Goal: Task Accomplishment & Management: Manage account settings

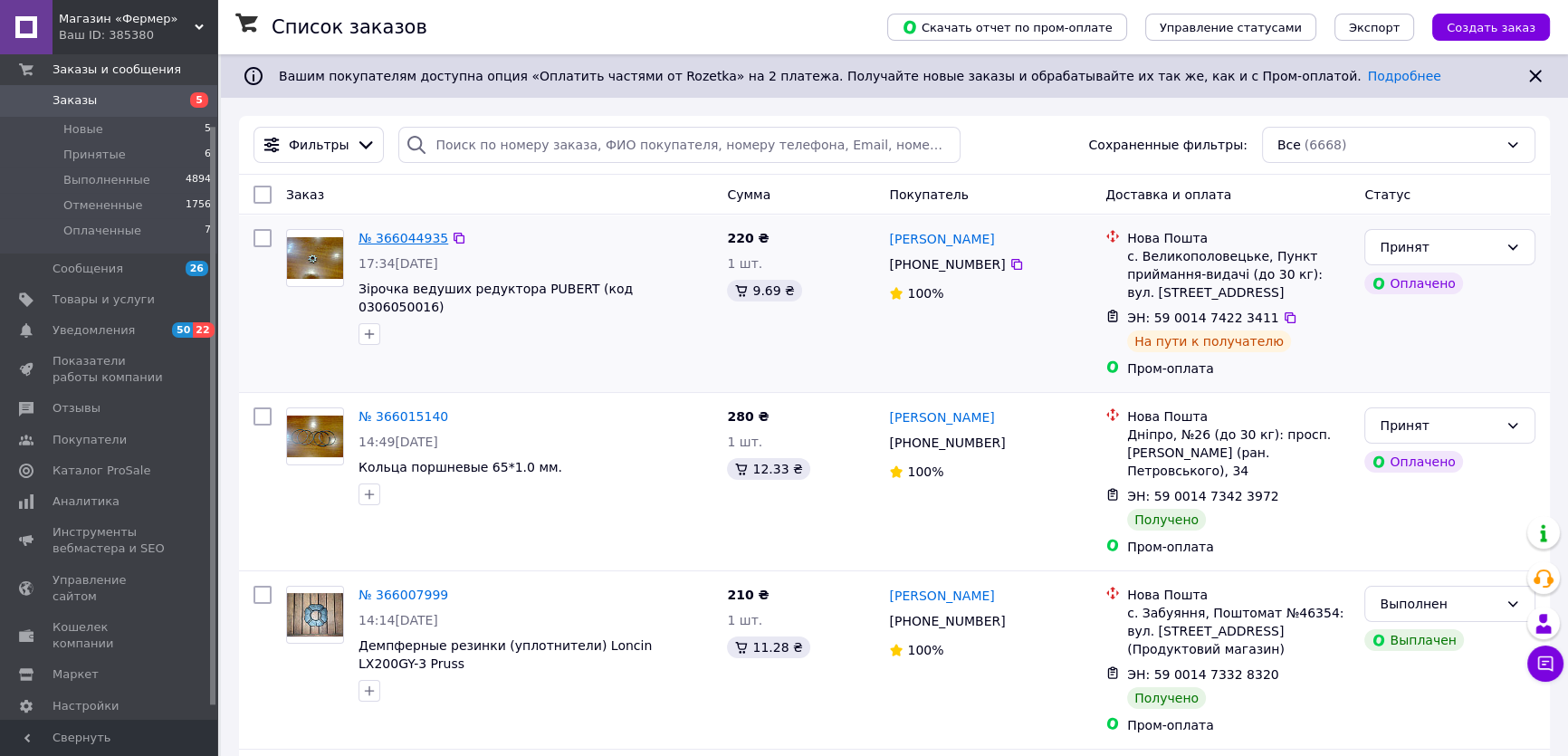
click at [376, 236] on link "№ 366044935" at bounding box center [404, 239] width 90 height 15
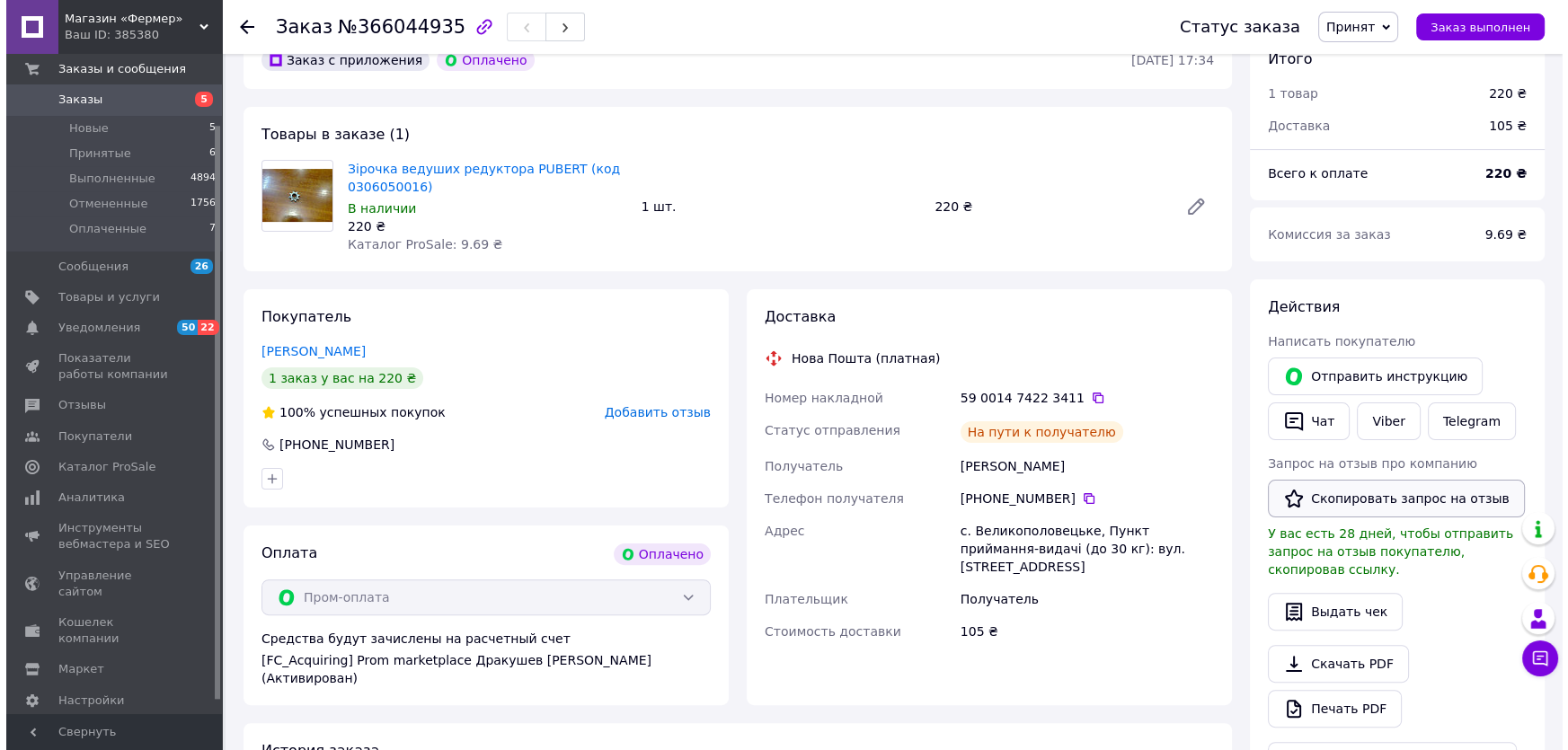
scroll to position [571, 0]
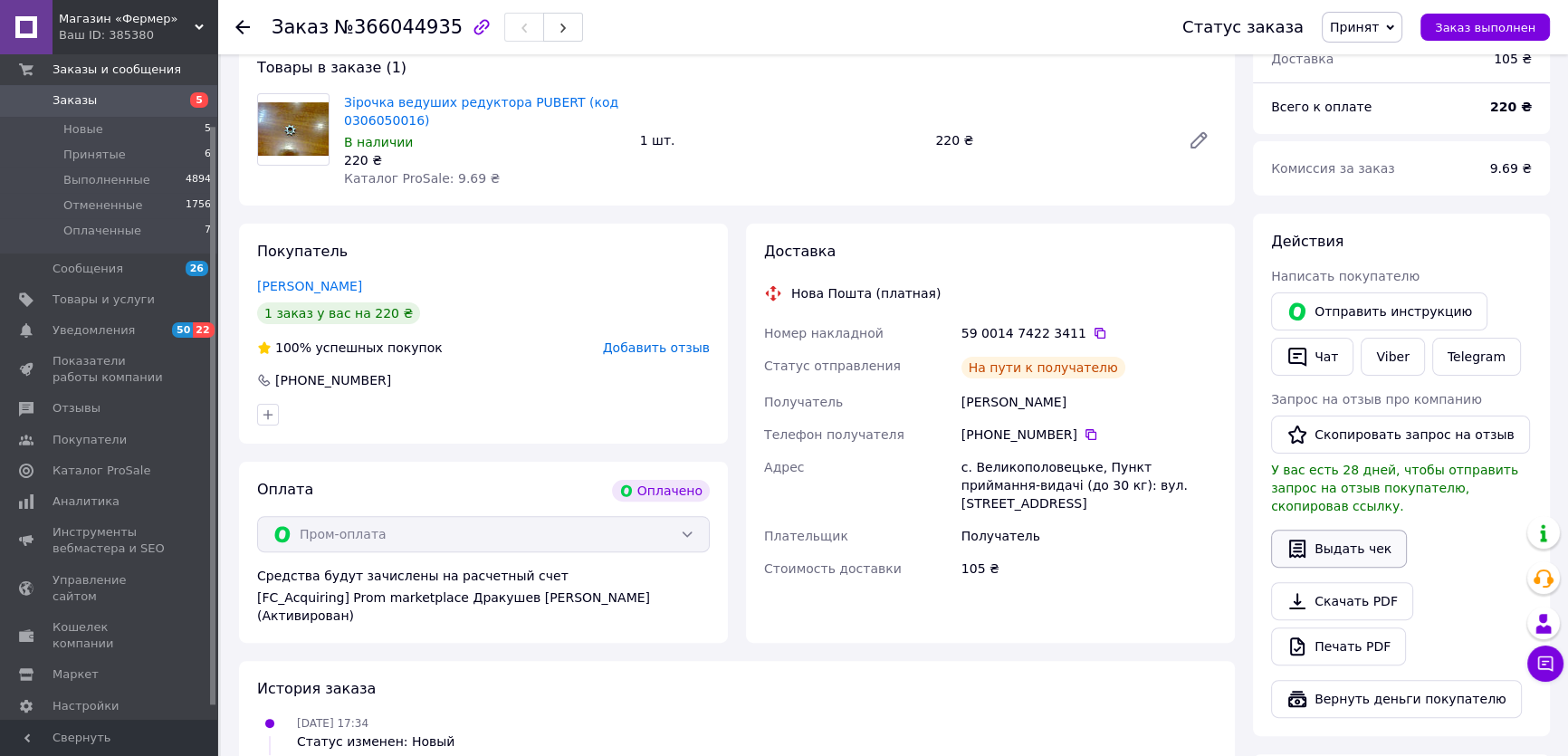
click at [1358, 529] on button "Выдать чек" at bounding box center [1339, 548] width 136 height 38
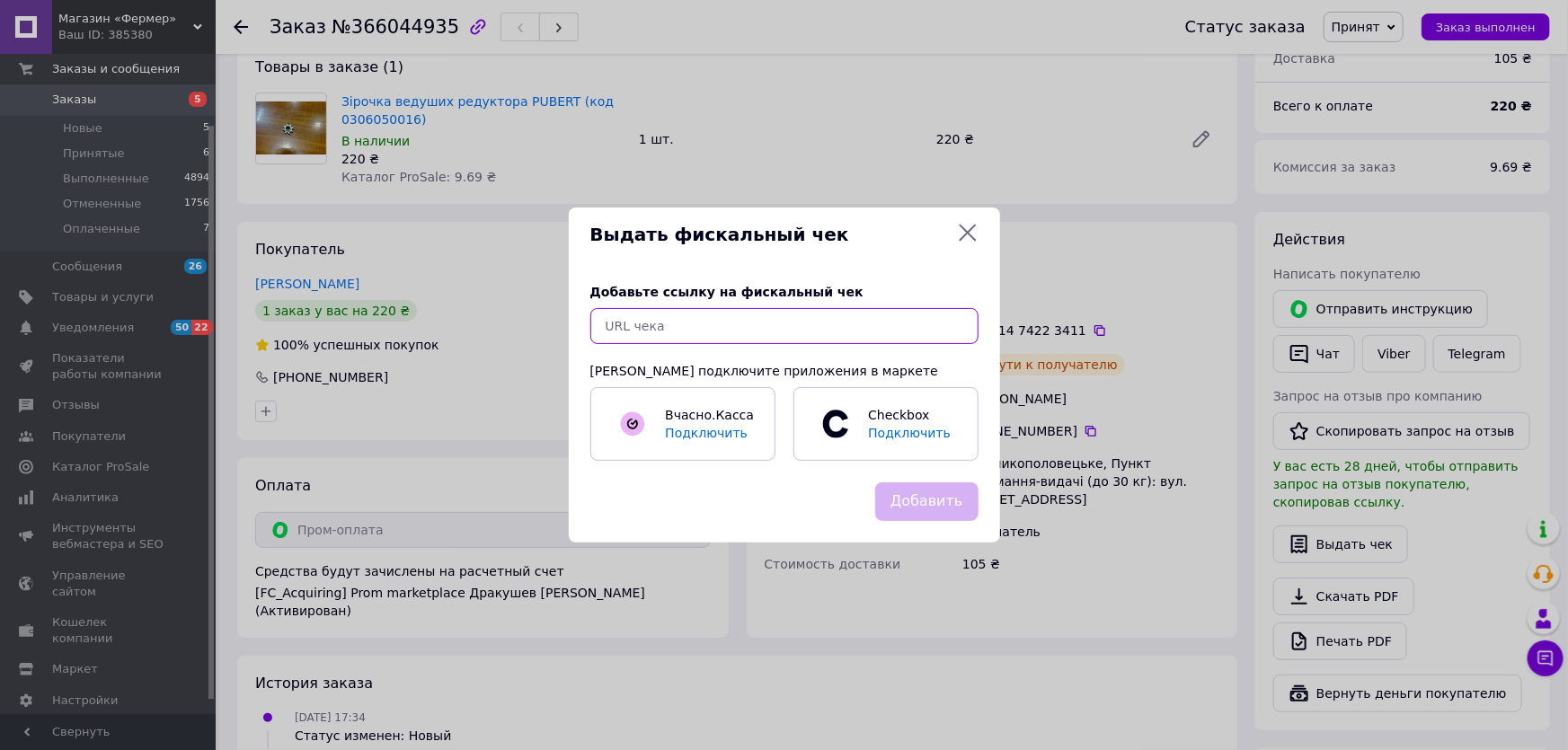
click at [737, 341] on input "text" at bounding box center [784, 325] width 388 height 35
paste input "[URL][DOMAIN_NAME]"
type input "[URL][DOMAIN_NAME]"
click at [913, 503] on button "Добавить" at bounding box center [926, 502] width 103 height 38
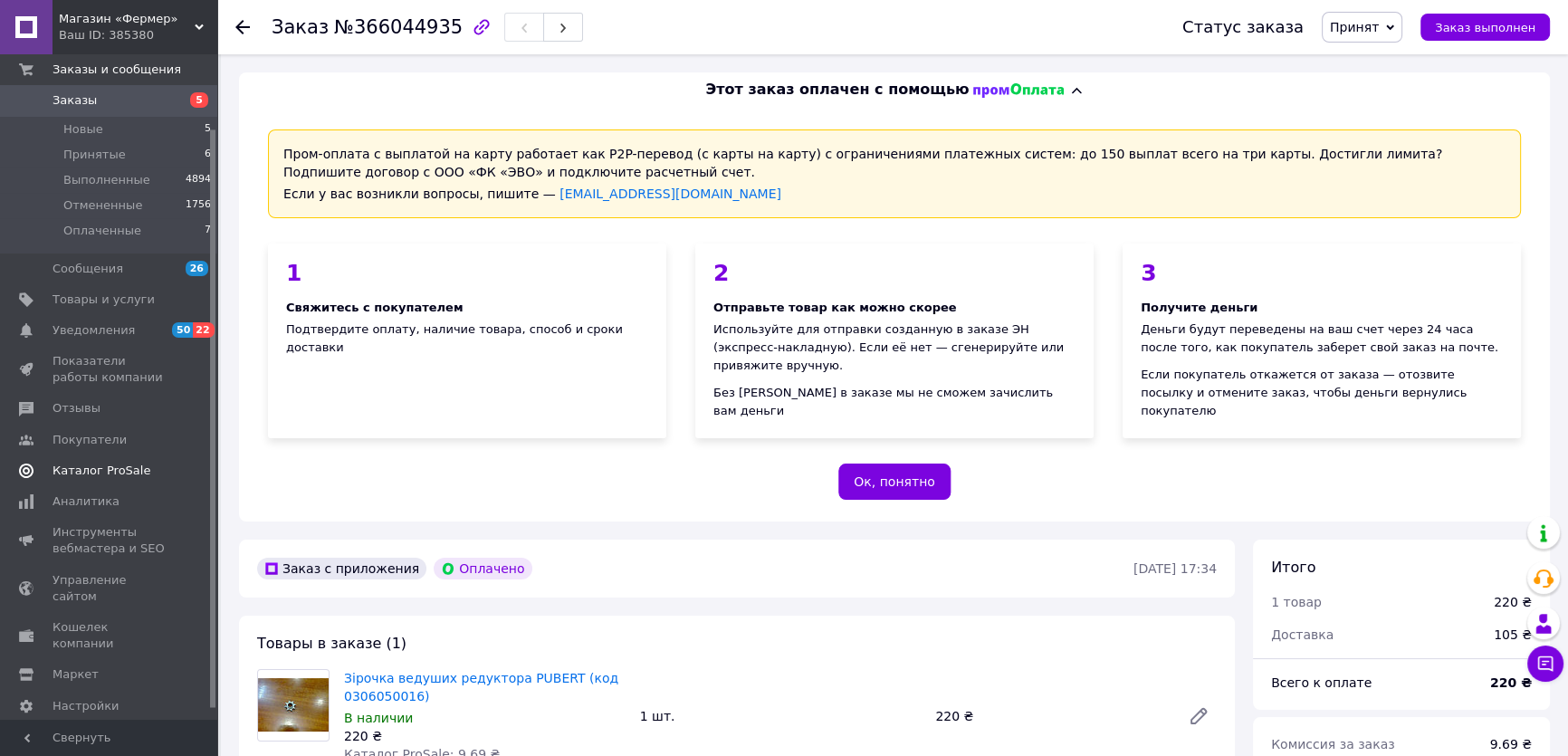
scroll to position [97, 0]
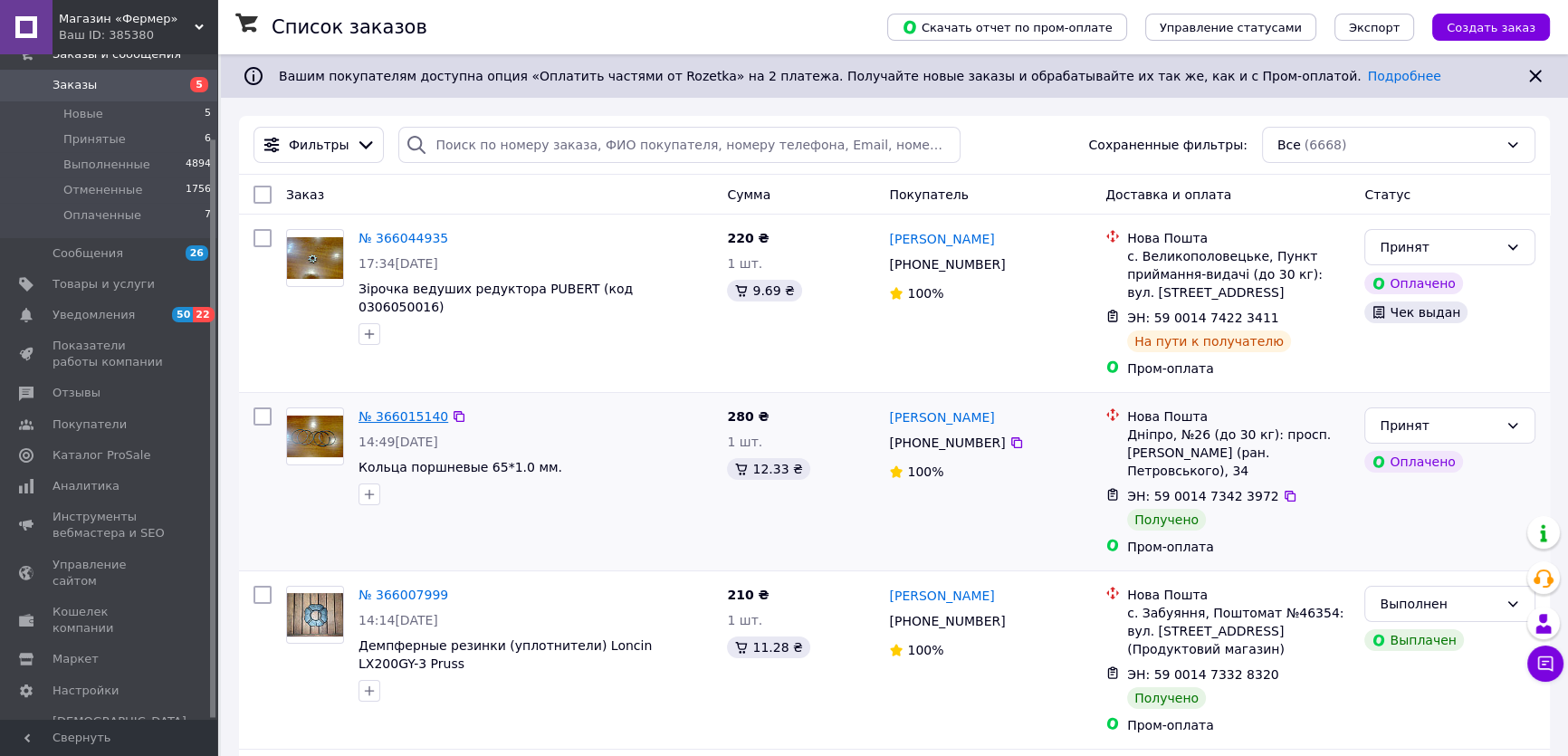
click at [409, 413] on link "№ 366015140" at bounding box center [404, 417] width 90 height 15
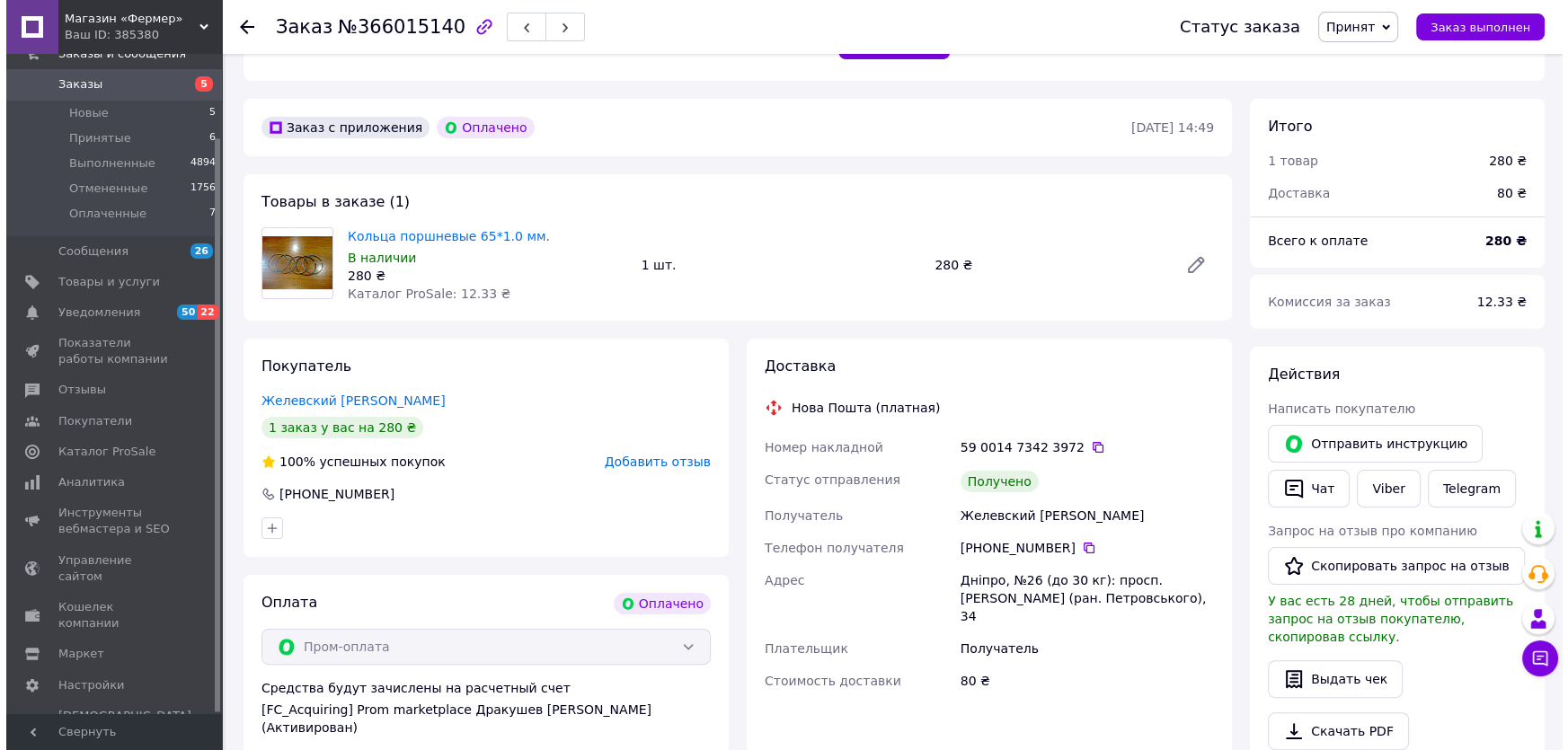
scroll to position [532, 0]
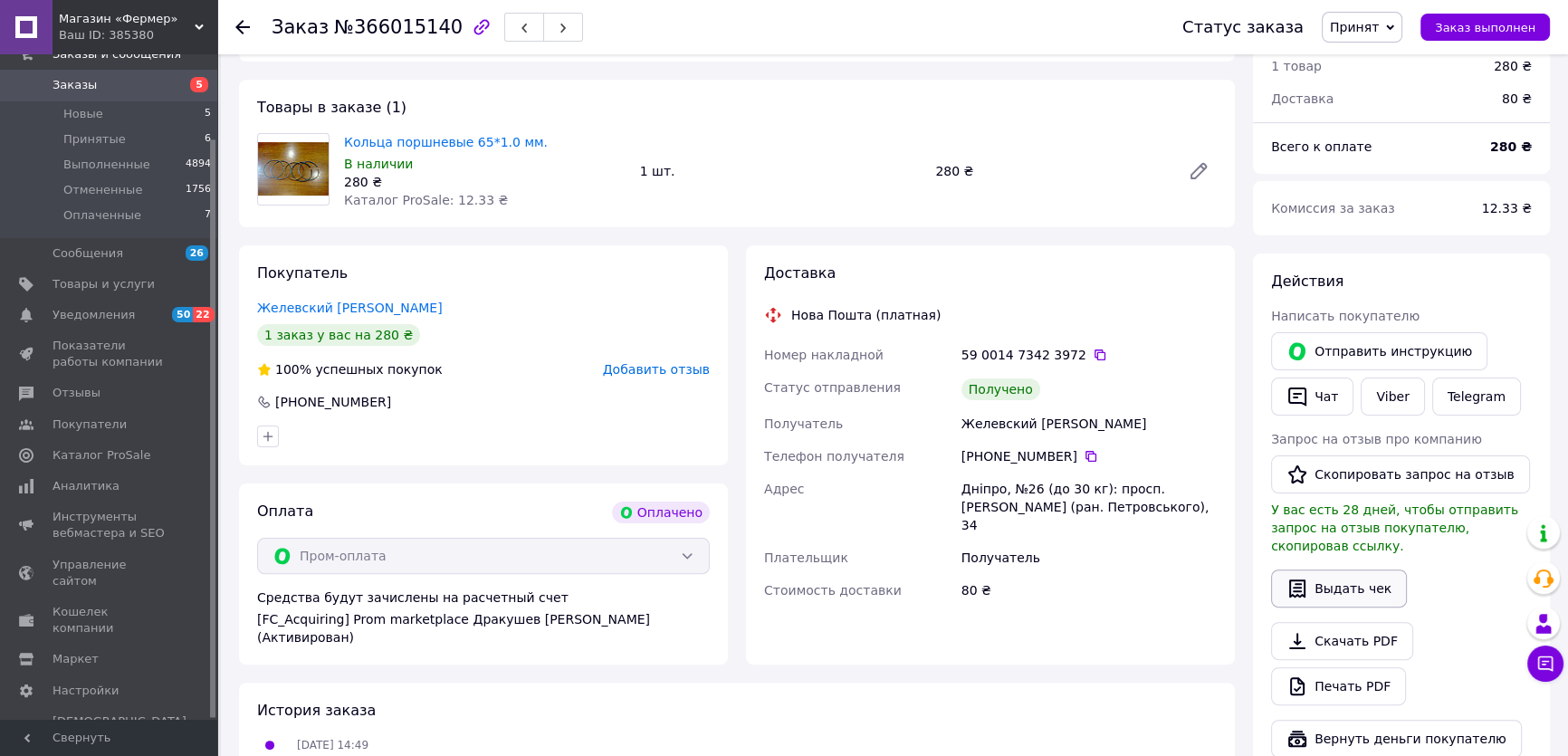
click at [1333, 570] on button "Выдать чек" at bounding box center [1339, 588] width 136 height 38
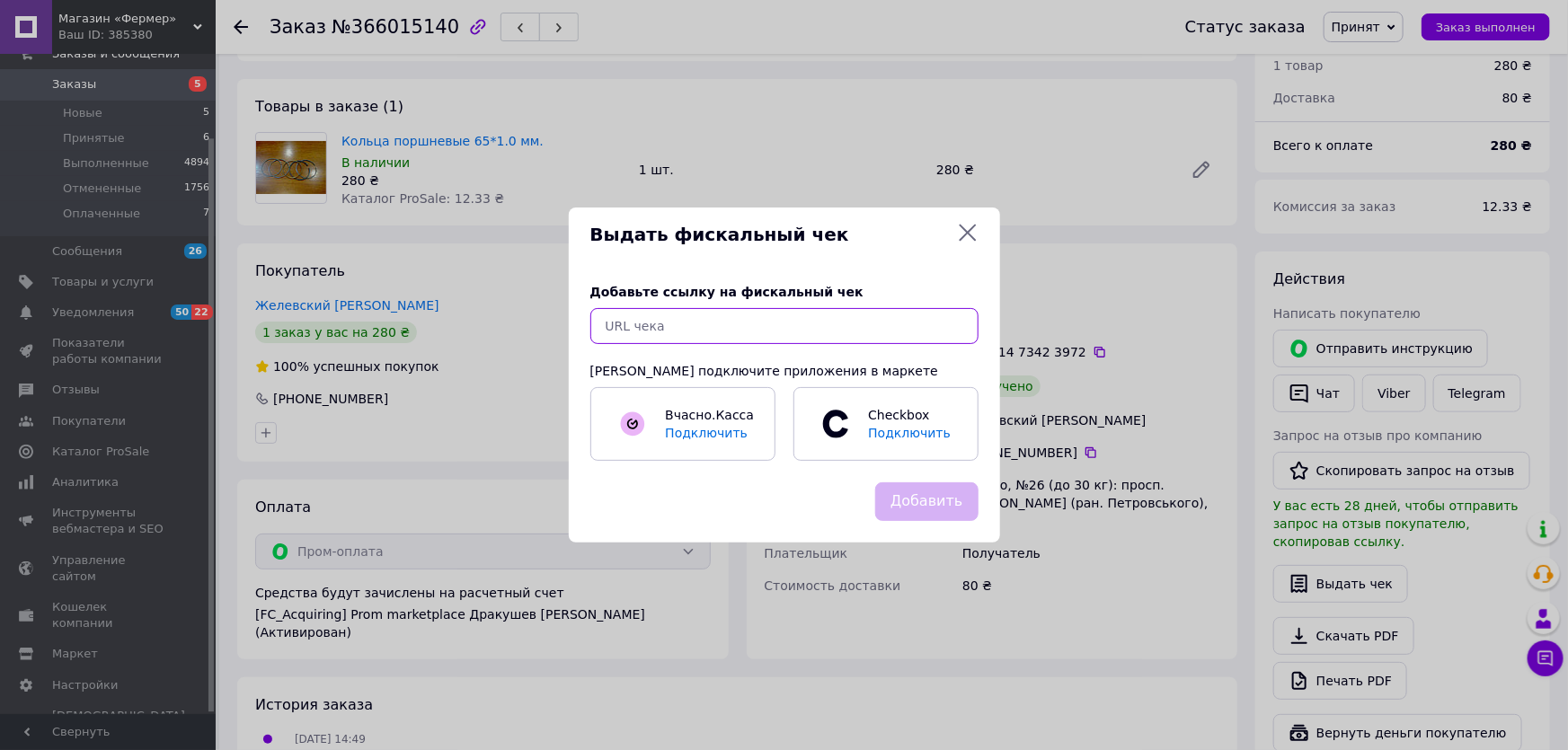
click at [647, 329] on input "text" at bounding box center [784, 325] width 388 height 35
paste input "[URL][DOMAIN_NAME]"
type input "[URL][DOMAIN_NAME]"
click at [936, 506] on button "Добавить" at bounding box center [926, 502] width 103 height 38
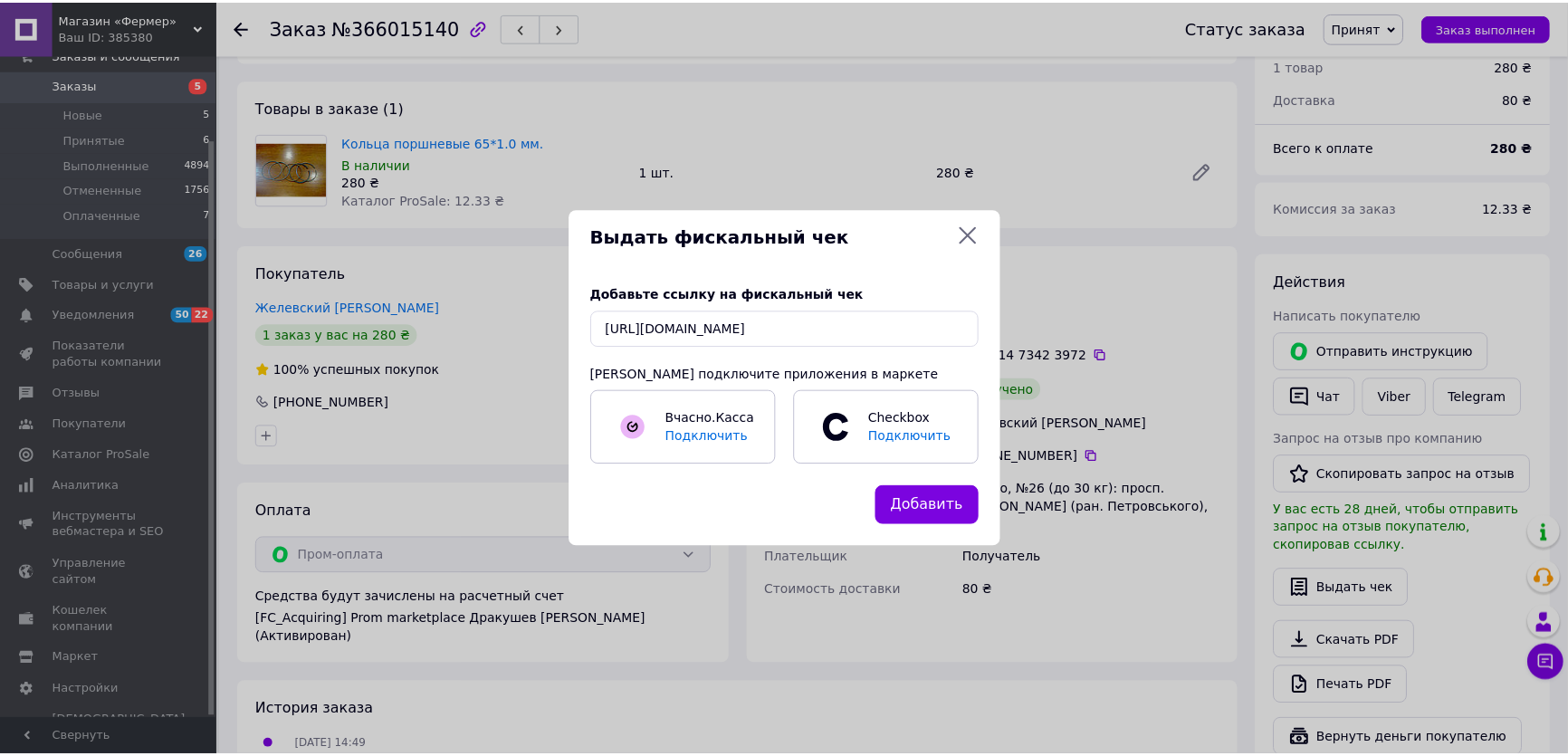
scroll to position [0, 0]
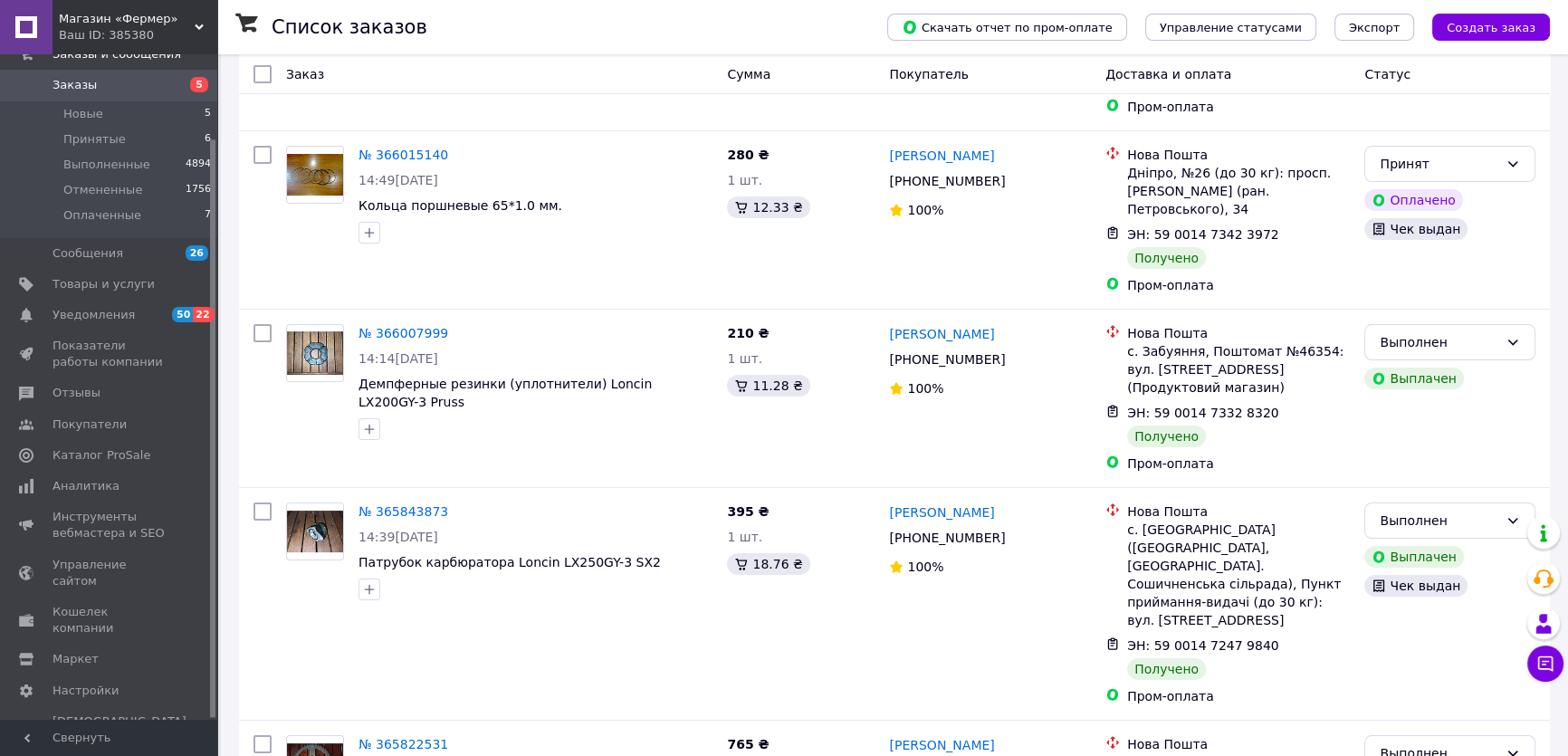
scroll to position [328, 0]
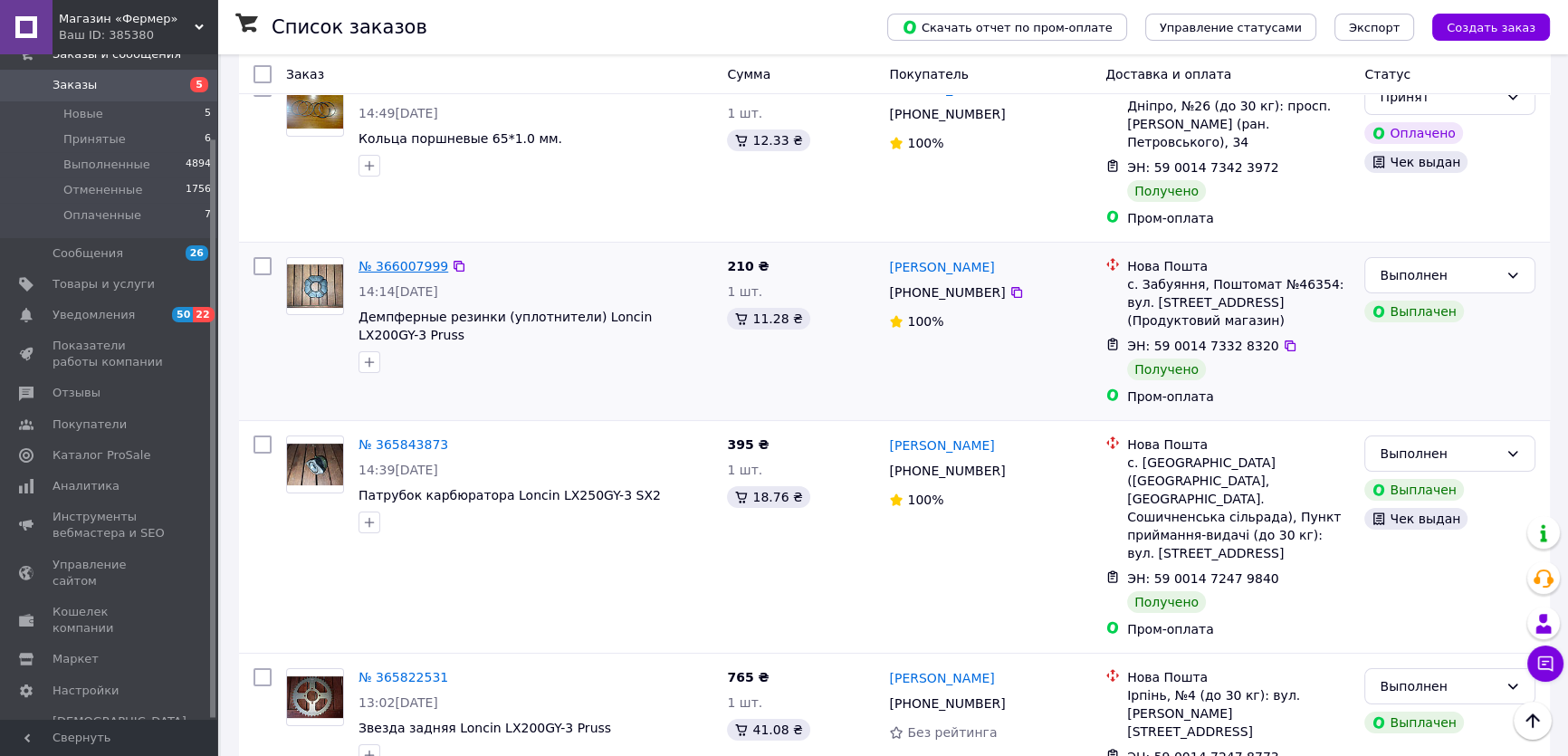
click at [380, 259] on link "№ 366007999" at bounding box center [404, 266] width 90 height 15
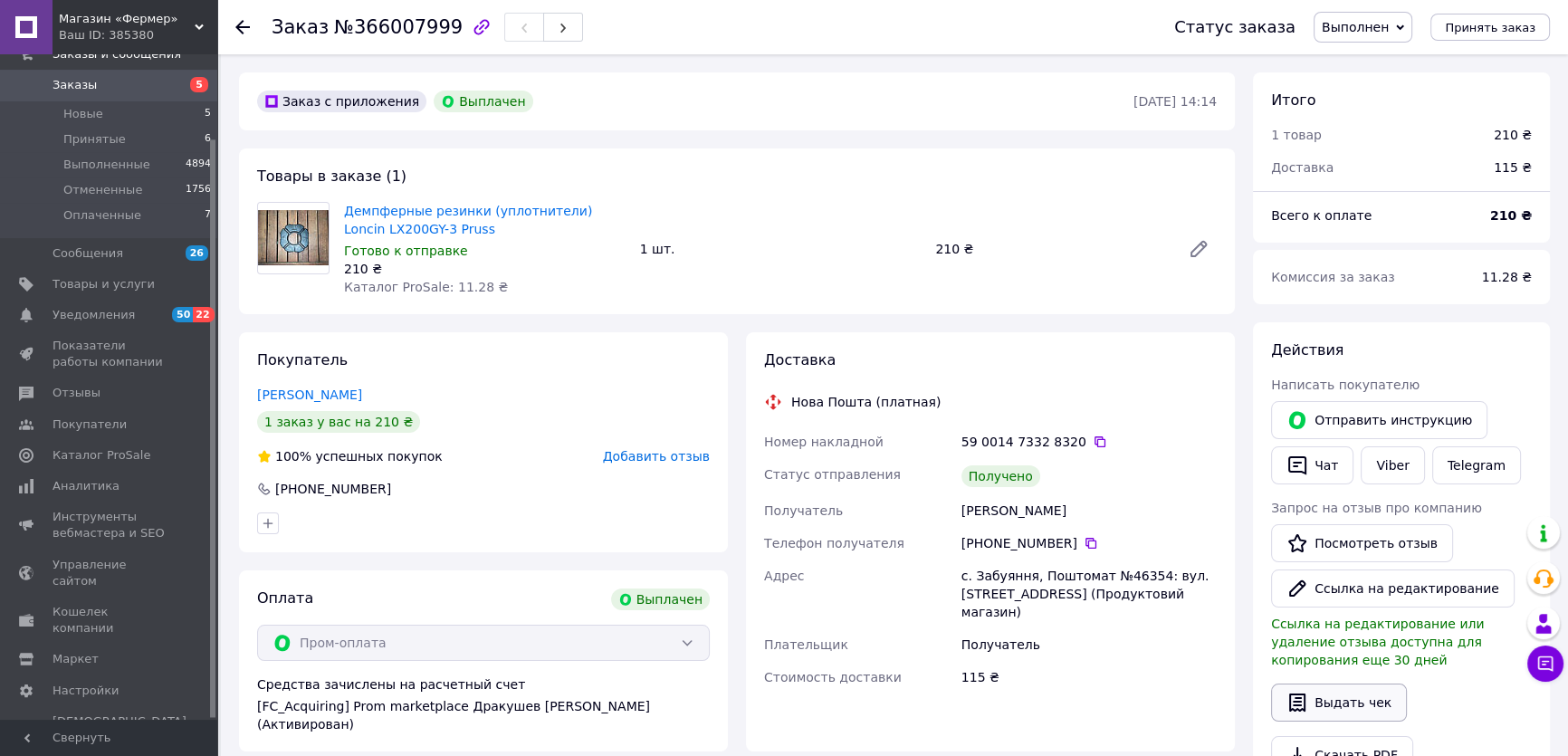
click at [1327, 704] on button "Выдать чек" at bounding box center [1339, 702] width 136 height 38
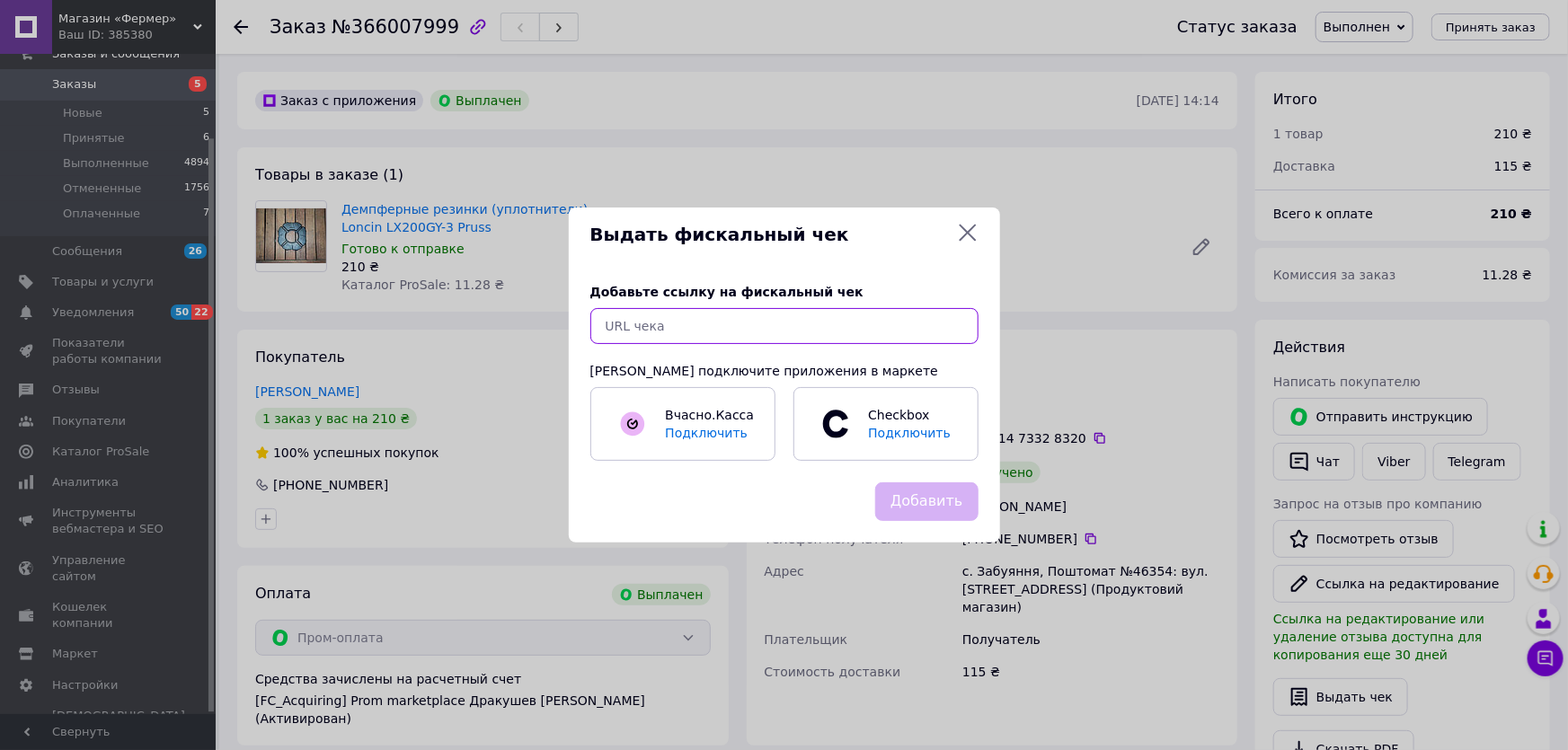
click at [718, 332] on input "text" at bounding box center [784, 325] width 388 height 35
paste input "[URL][DOMAIN_NAME]"
type input "[URL][DOMAIN_NAME]"
click at [914, 496] on button "Добавить" at bounding box center [926, 502] width 103 height 38
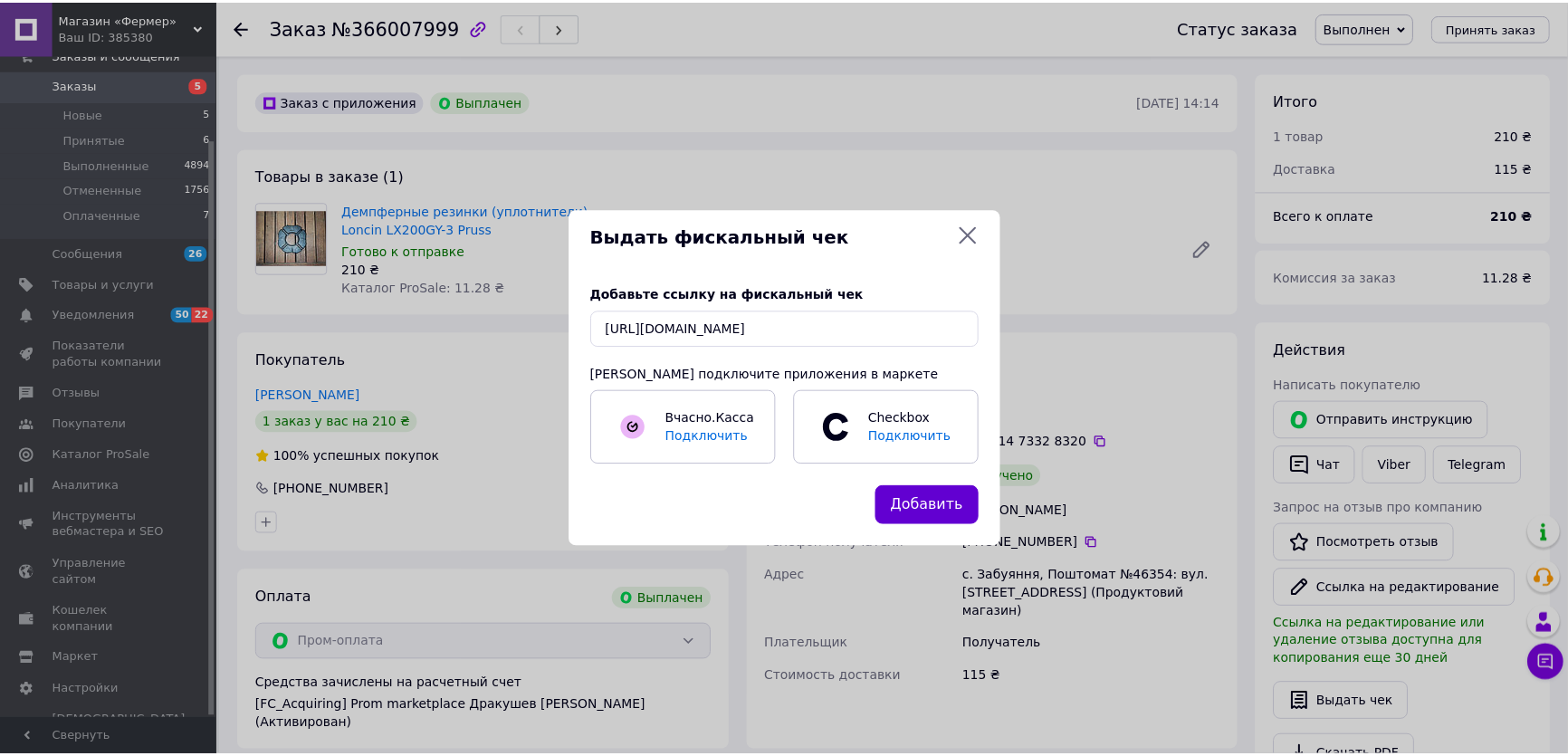
scroll to position [0, 0]
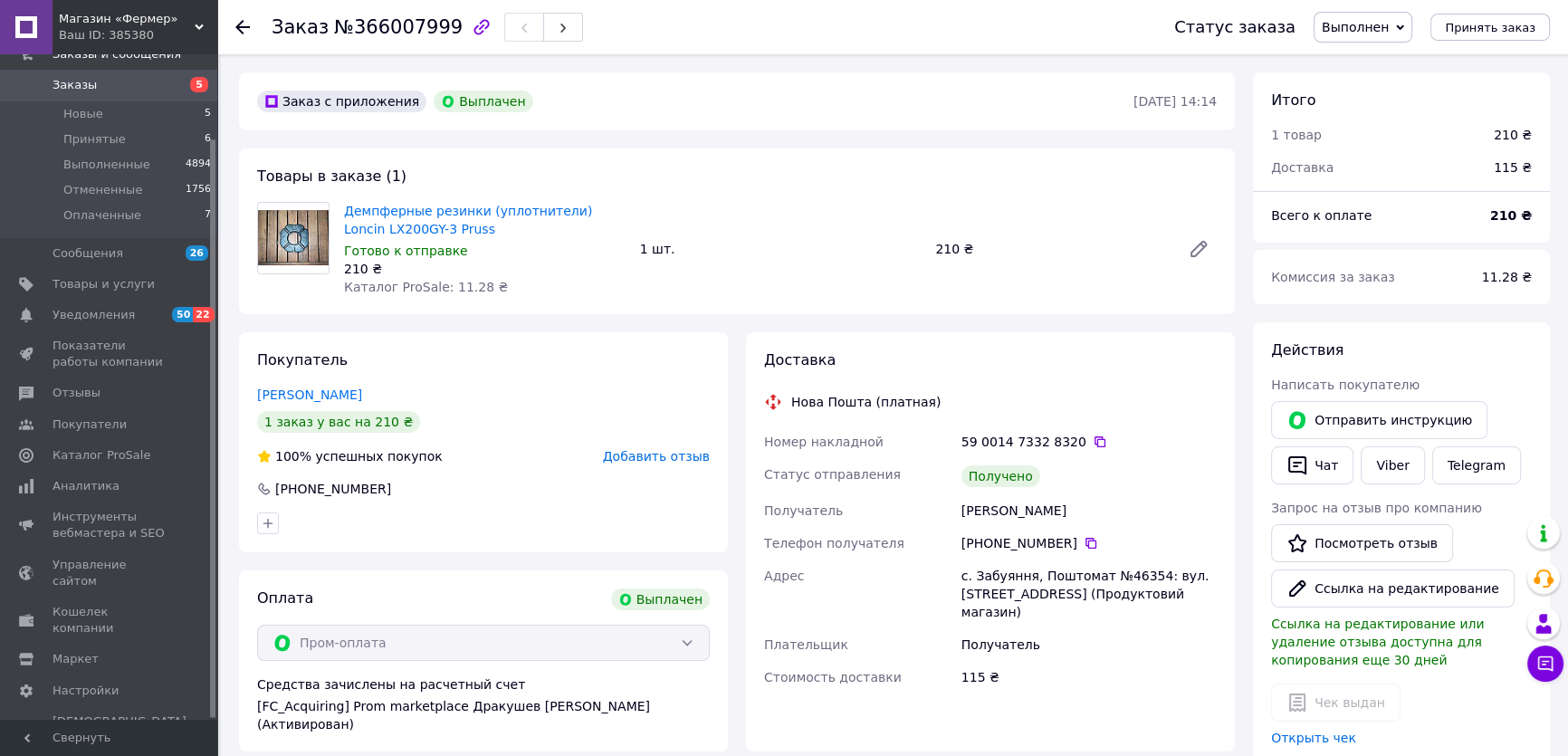
click at [237, 20] on icon at bounding box center [243, 28] width 15 height 15
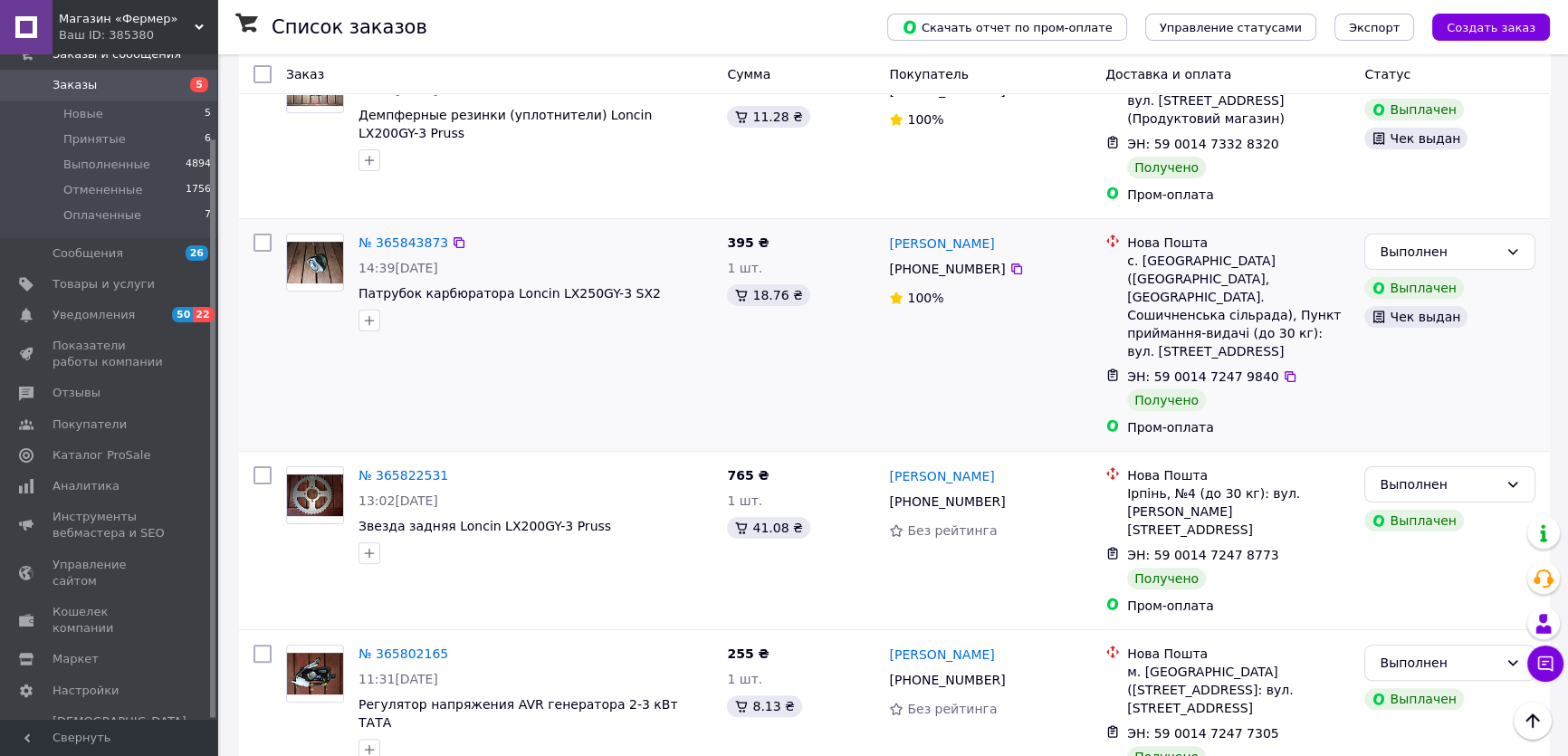
scroll to position [575, 0]
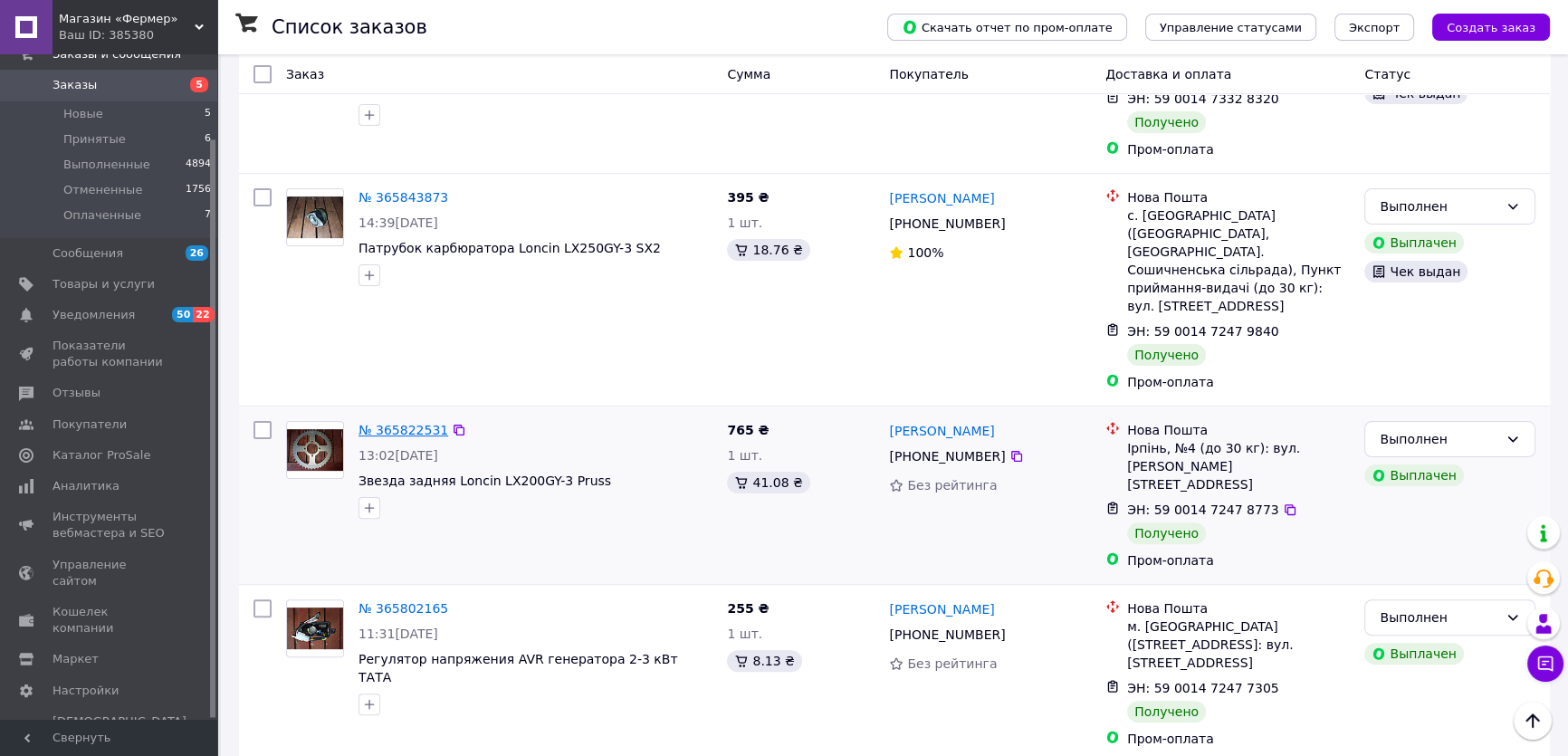
click at [373, 423] on link "№ 365822531" at bounding box center [404, 430] width 90 height 15
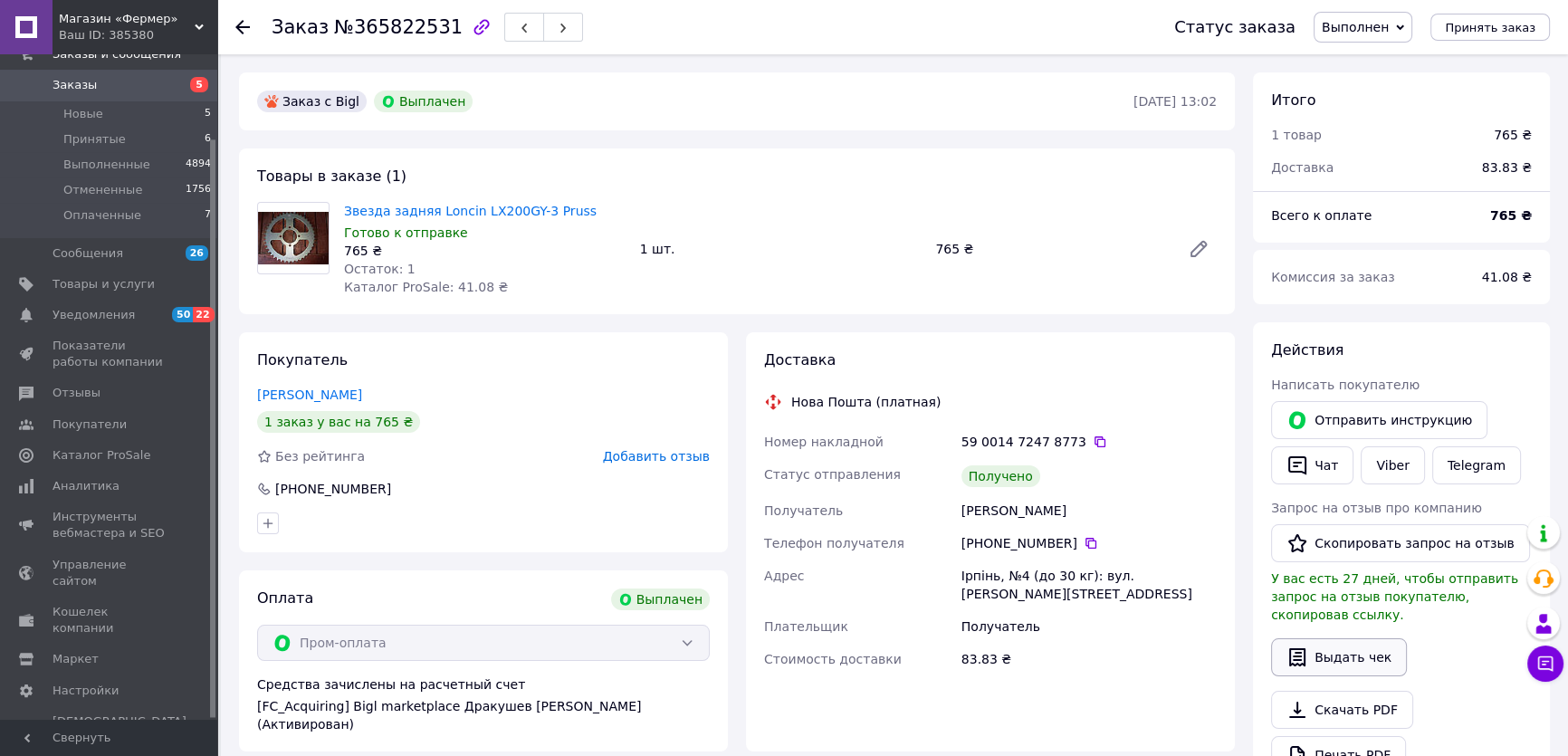
click at [1324, 639] on button "Выдать чек" at bounding box center [1339, 657] width 136 height 38
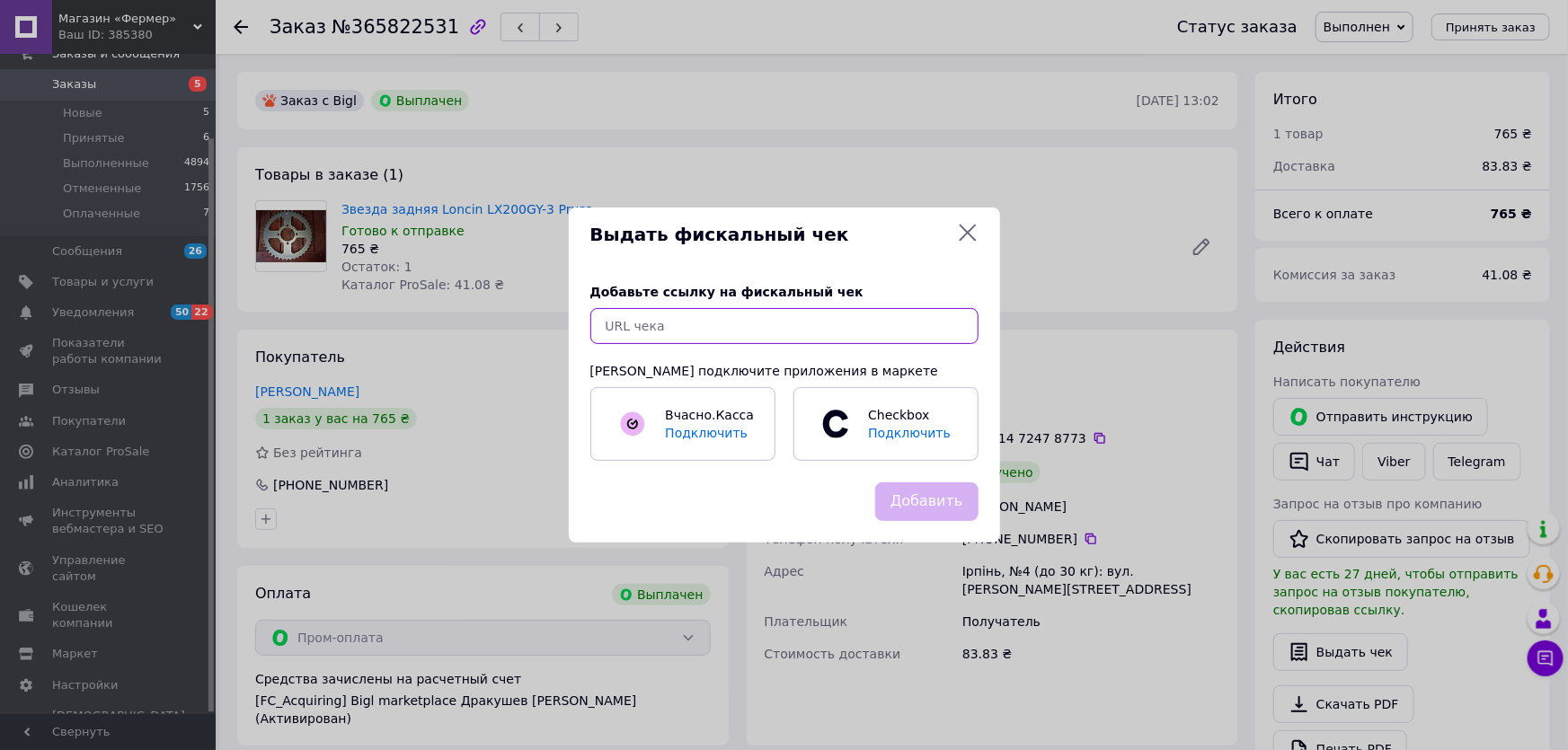
click at [728, 316] on input "text" at bounding box center [784, 325] width 388 height 35
paste input "[URL][DOMAIN_NAME]"
type input "[URL][DOMAIN_NAME]"
click at [906, 508] on button "Добавить" at bounding box center [926, 502] width 103 height 38
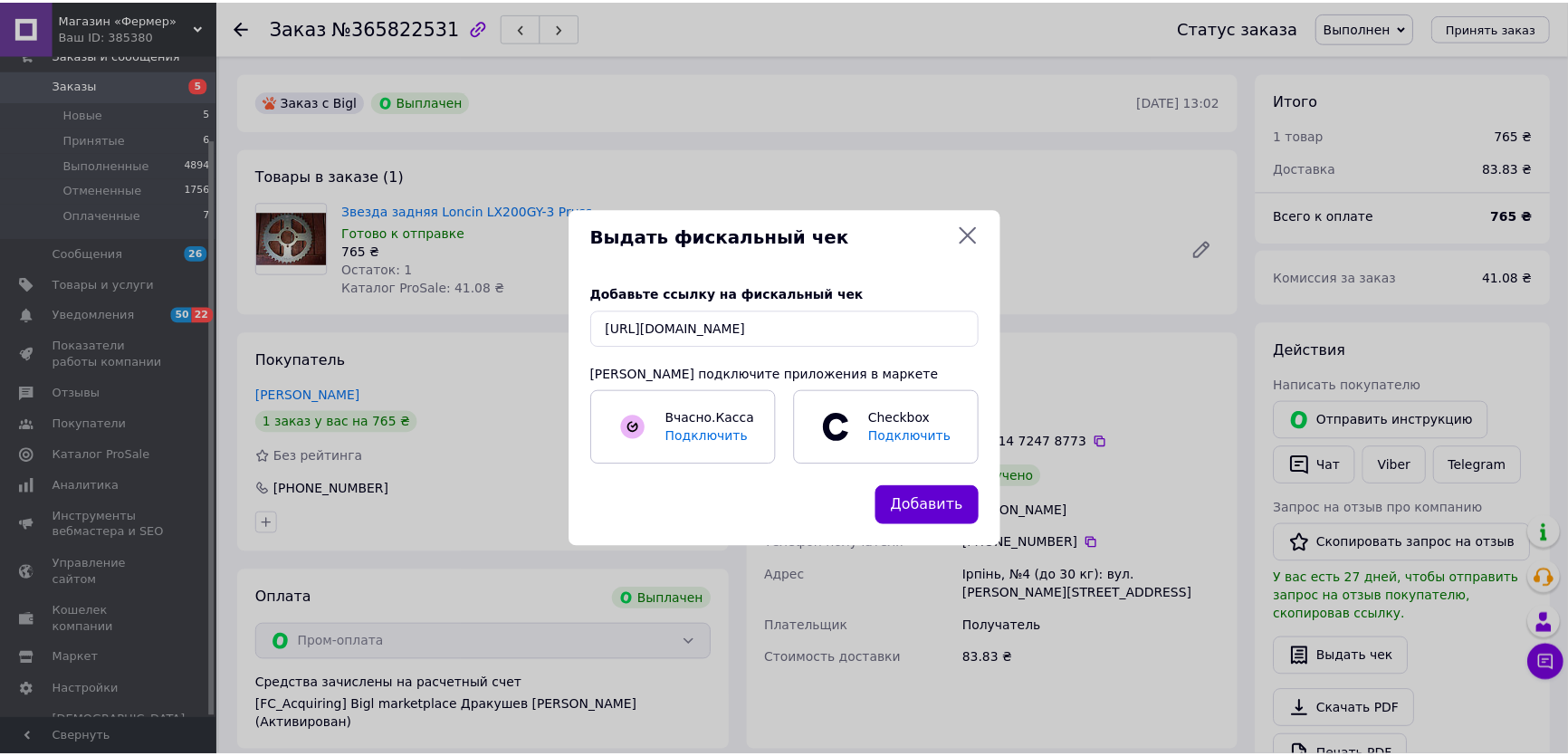
scroll to position [0, 0]
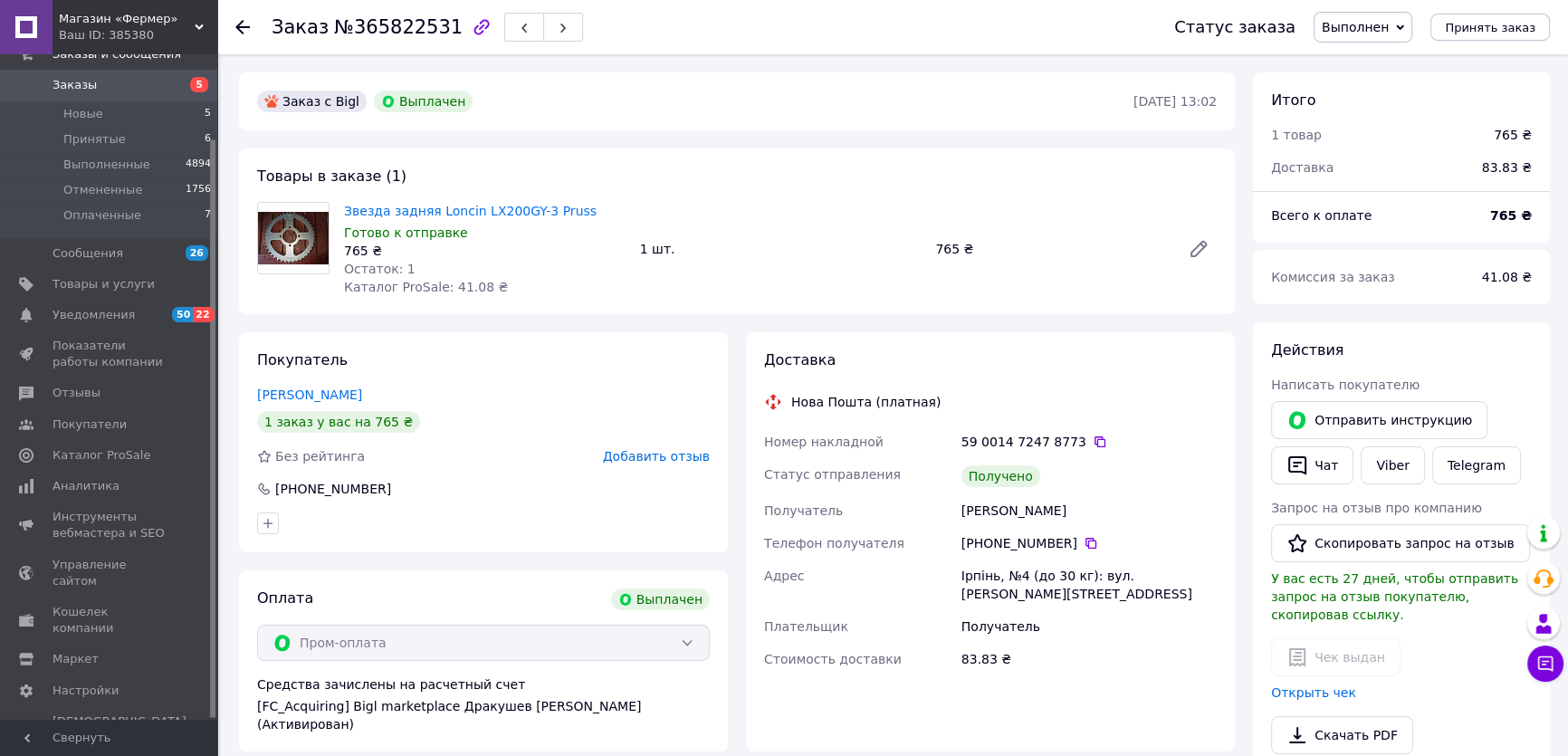
click at [243, 29] on icon at bounding box center [243, 28] width 15 height 15
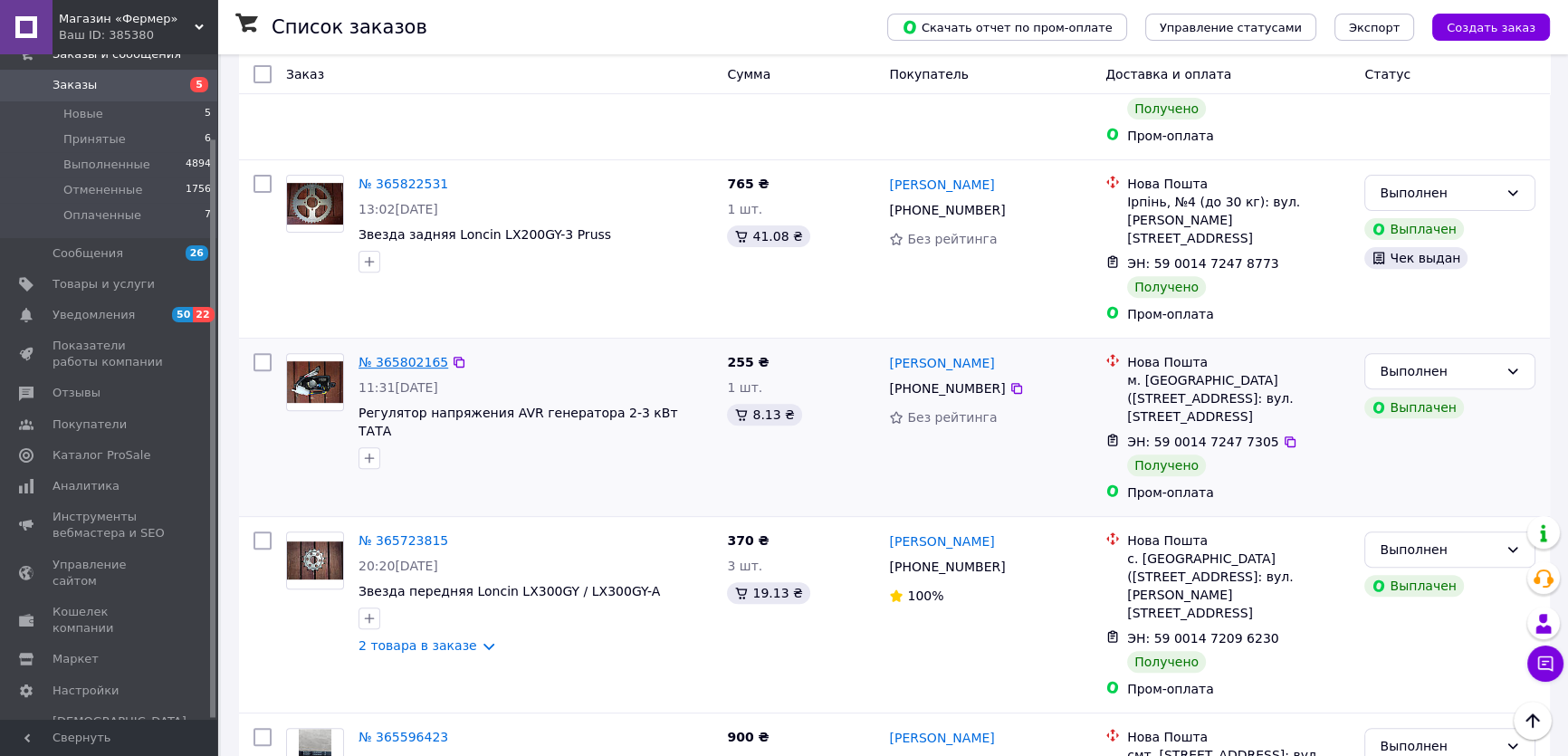
scroll to position [823, 0]
click at [376, 354] on link "№ 365802165" at bounding box center [404, 361] width 90 height 15
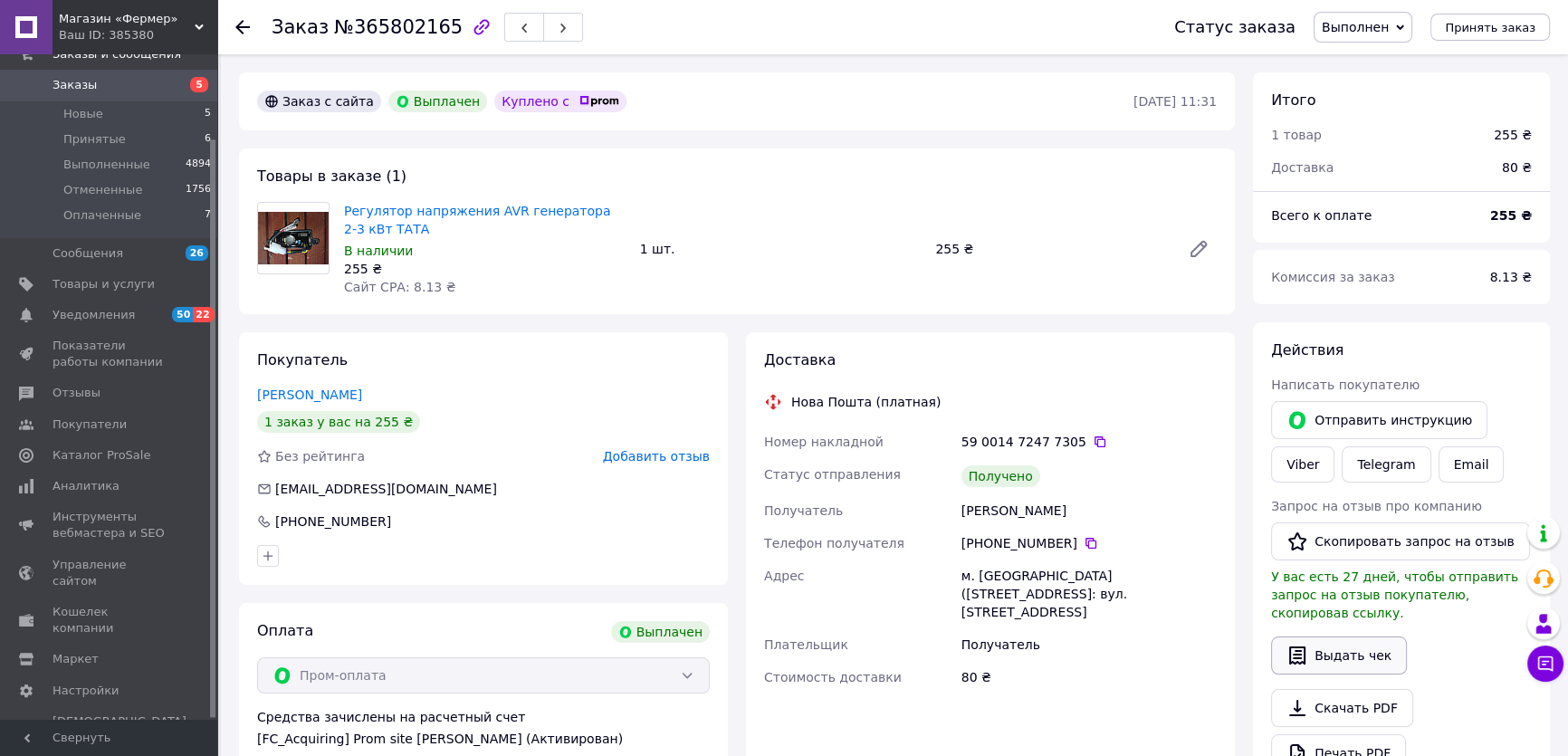
click at [1349, 641] on button "Выдать чек" at bounding box center [1339, 655] width 136 height 38
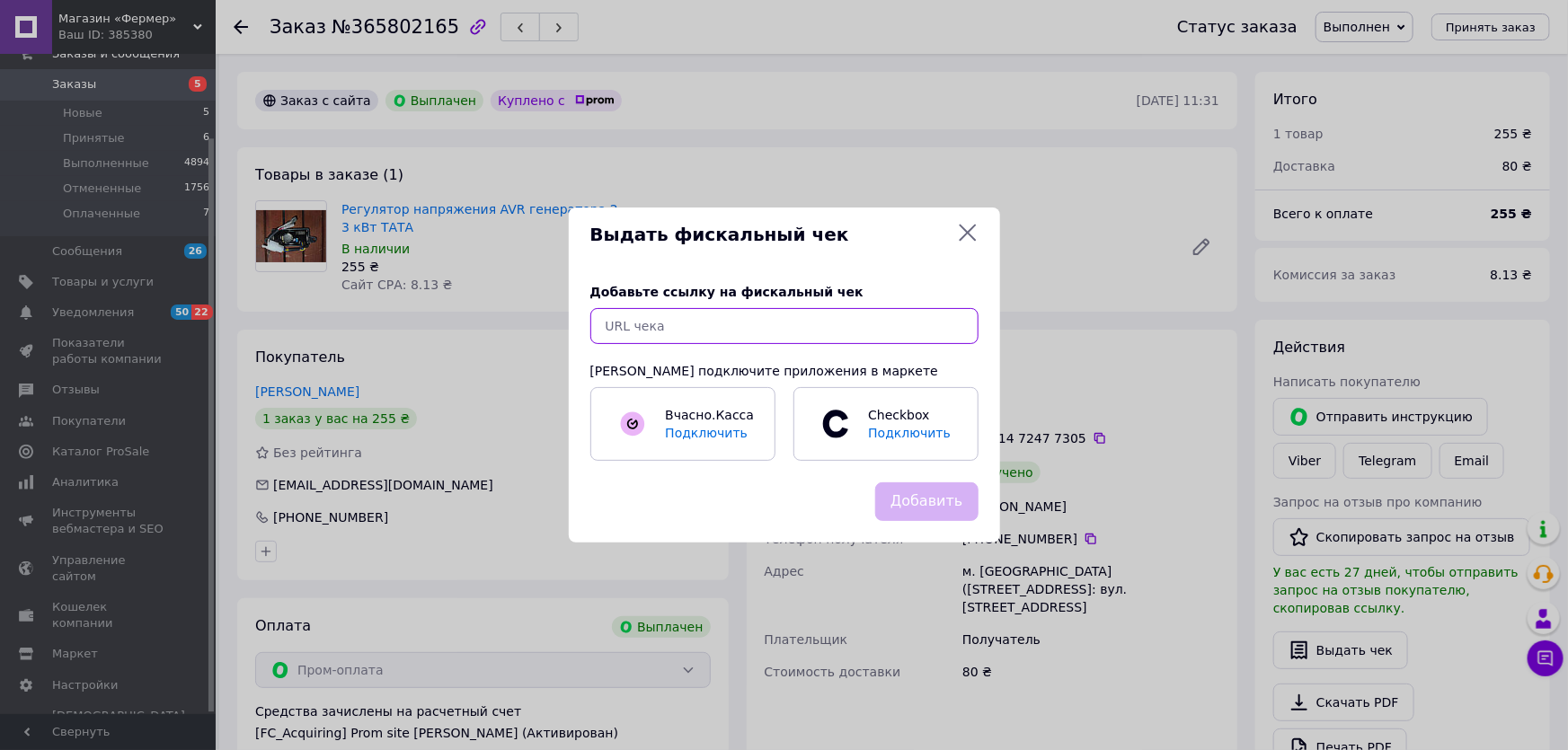
click at [659, 332] on input "text" at bounding box center [784, 325] width 388 height 35
paste input "[URL][DOMAIN_NAME]"
type input "[URL][DOMAIN_NAME]"
click at [941, 509] on button "Добавить" at bounding box center [926, 502] width 103 height 38
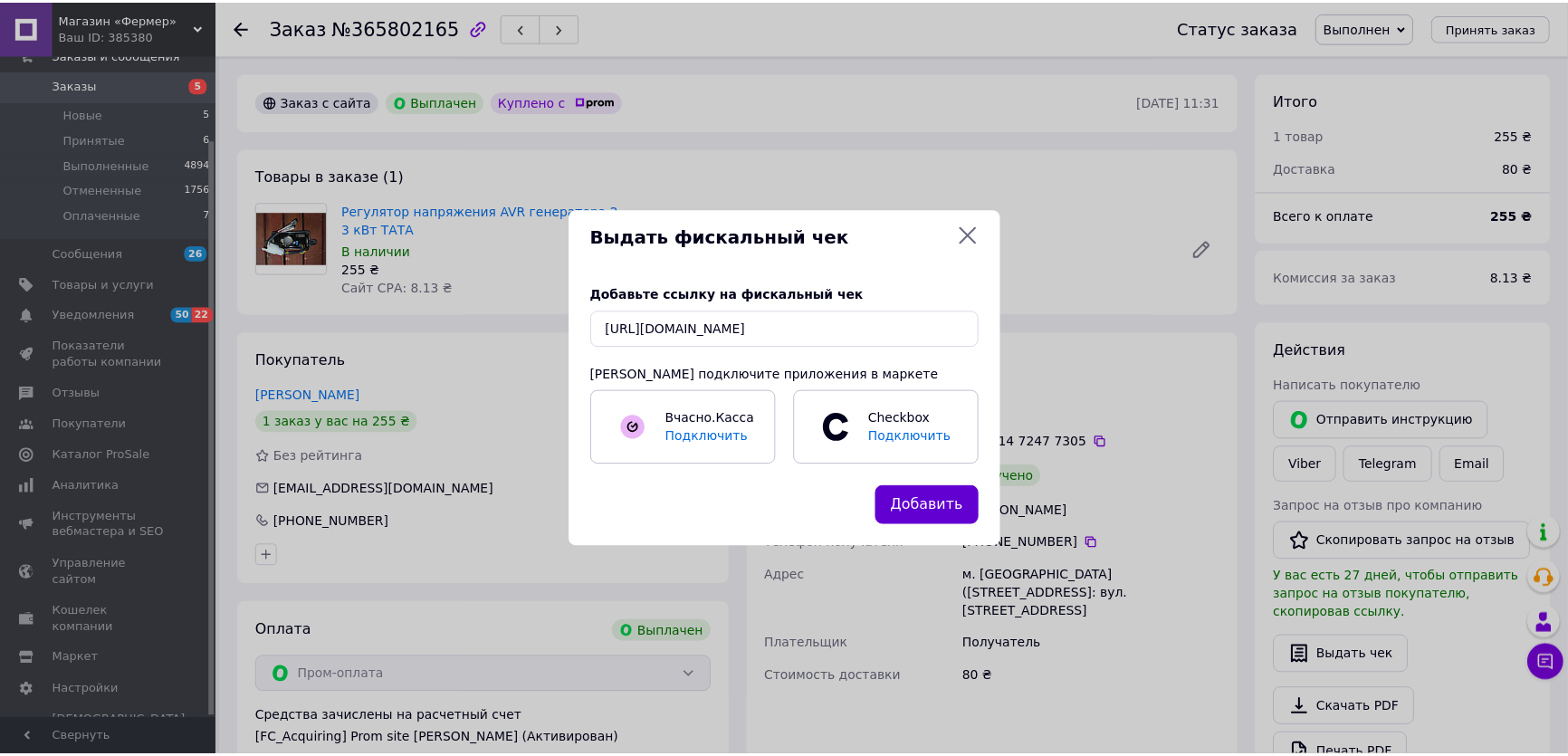
scroll to position [0, 0]
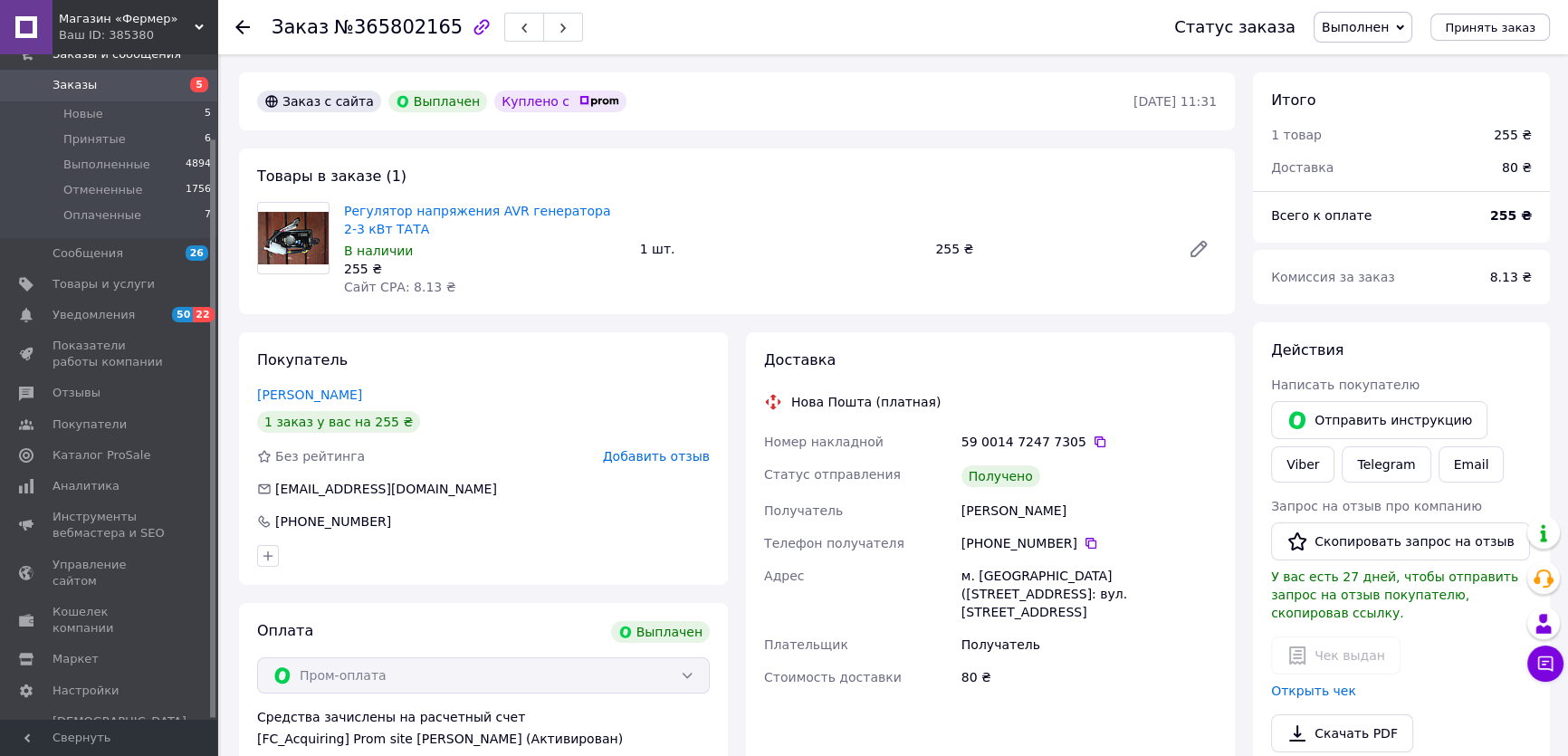
click at [235, 19] on div "Заказ №365802165 Статус заказа Выполнен Принят Отменен Оплаченный Принять заказ" at bounding box center [893, 27] width 1351 height 54
click at [237, 25] on use at bounding box center [243, 28] width 15 height 15
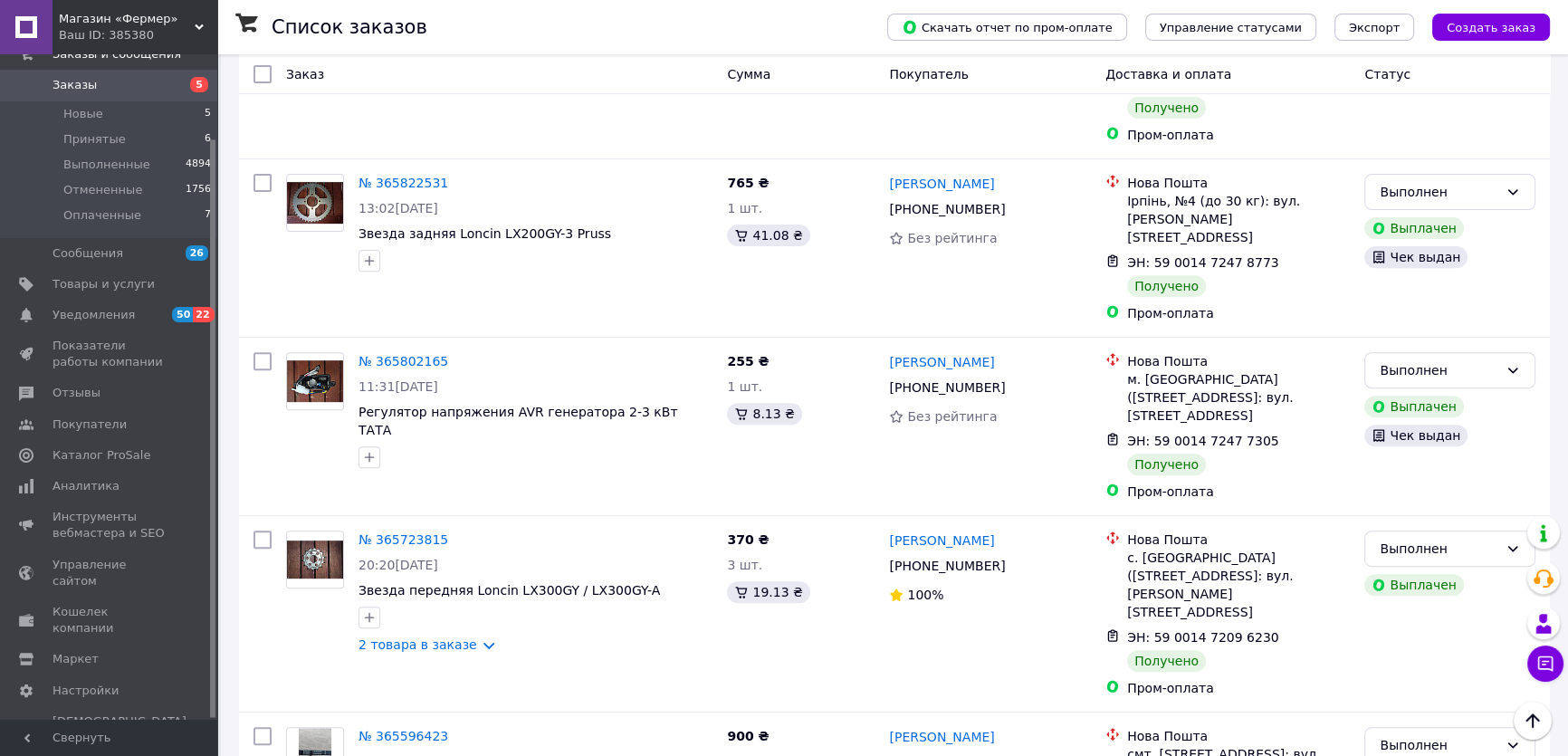
scroll to position [986, 0]
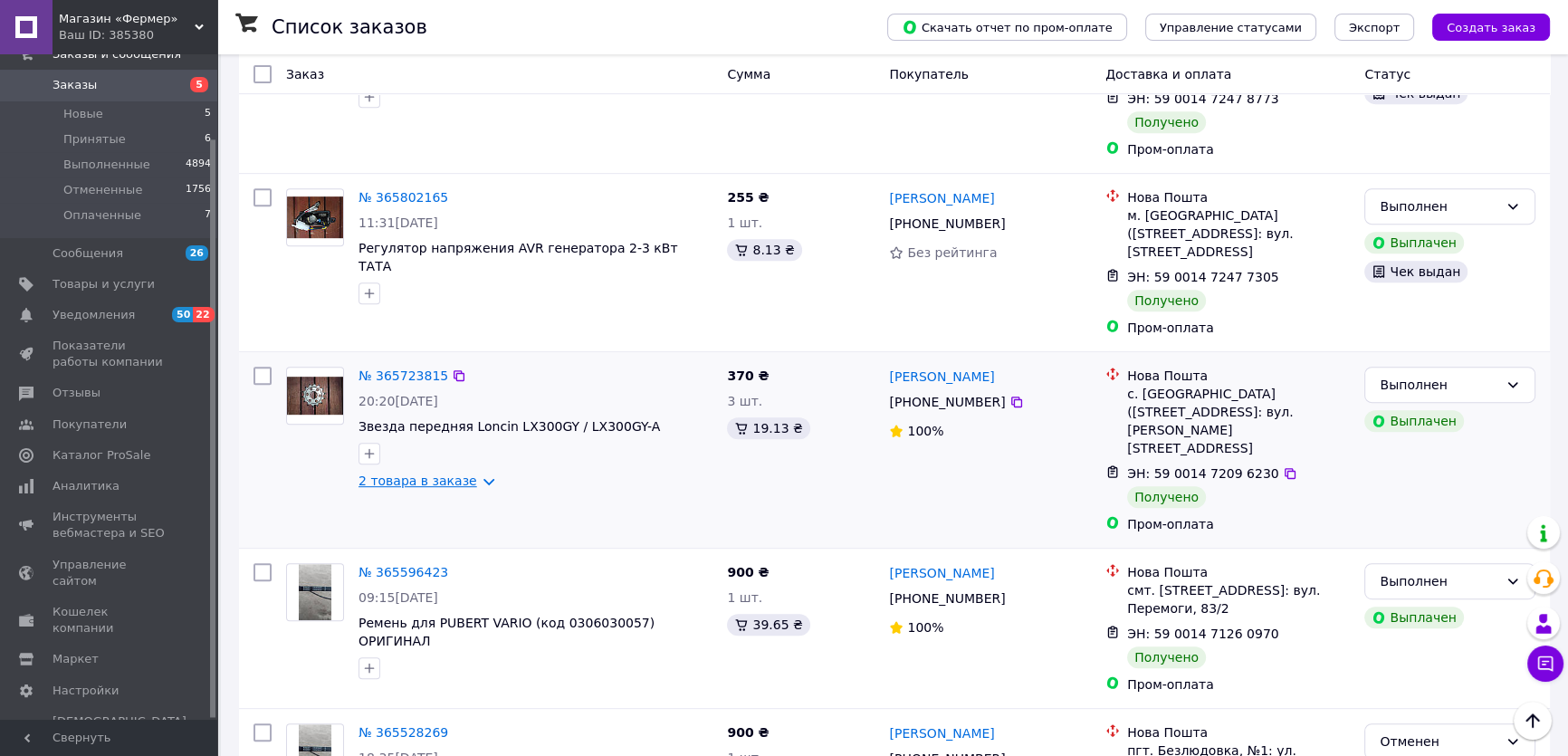
click at [433, 473] on link "2 товара в заказе" at bounding box center [417, 481] width 118 height 15
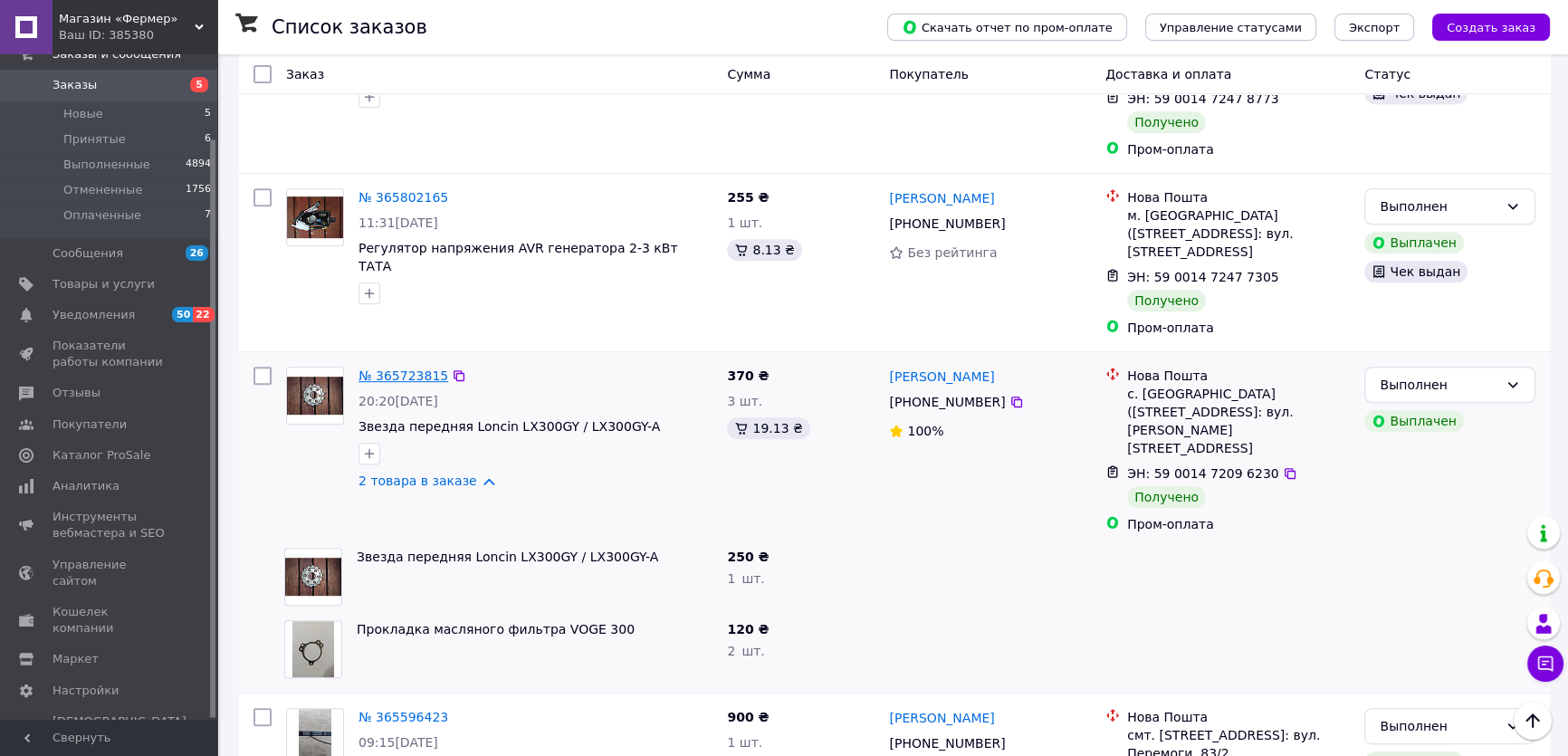
click at [394, 369] on link "№ 365723815" at bounding box center [404, 376] width 90 height 15
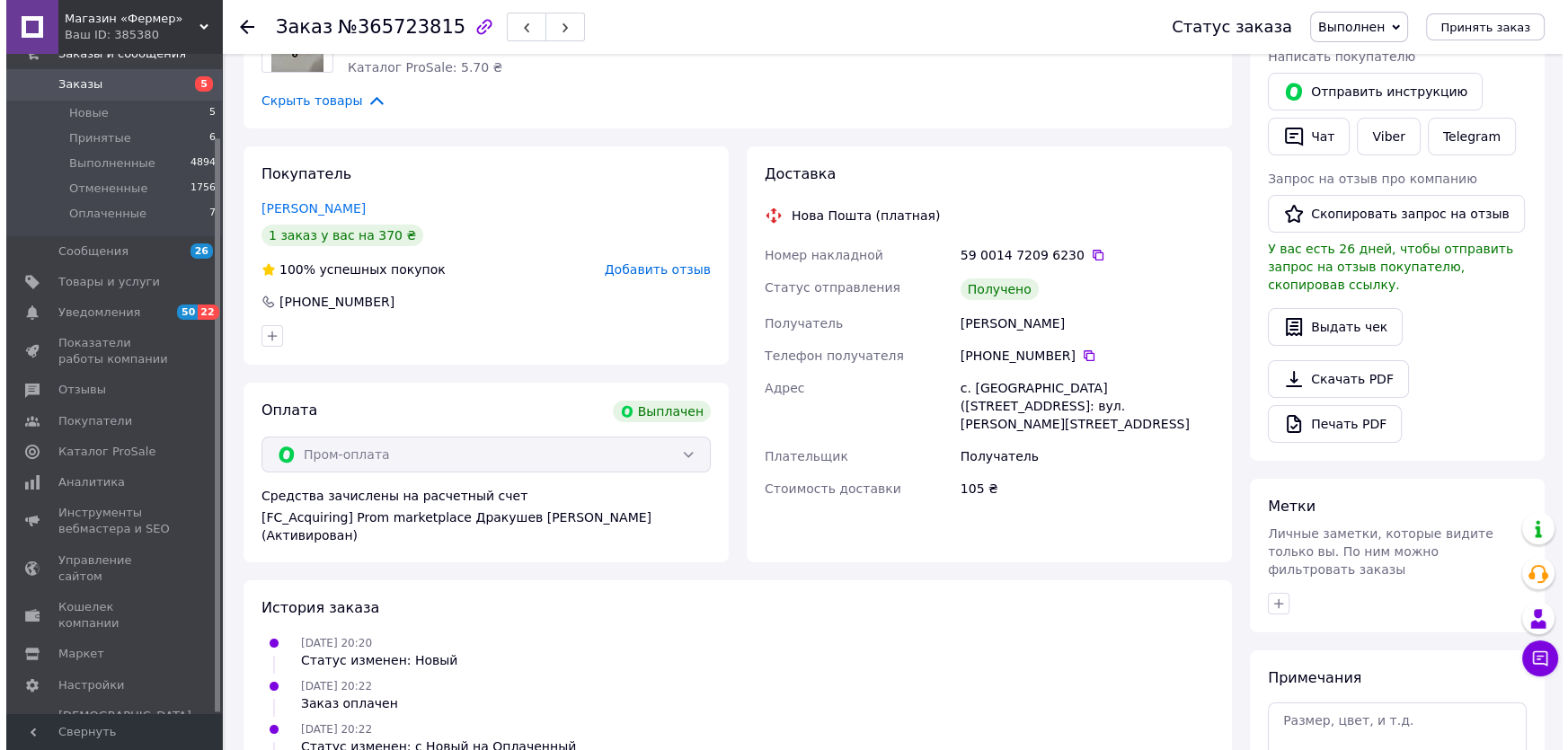
scroll to position [322, 0]
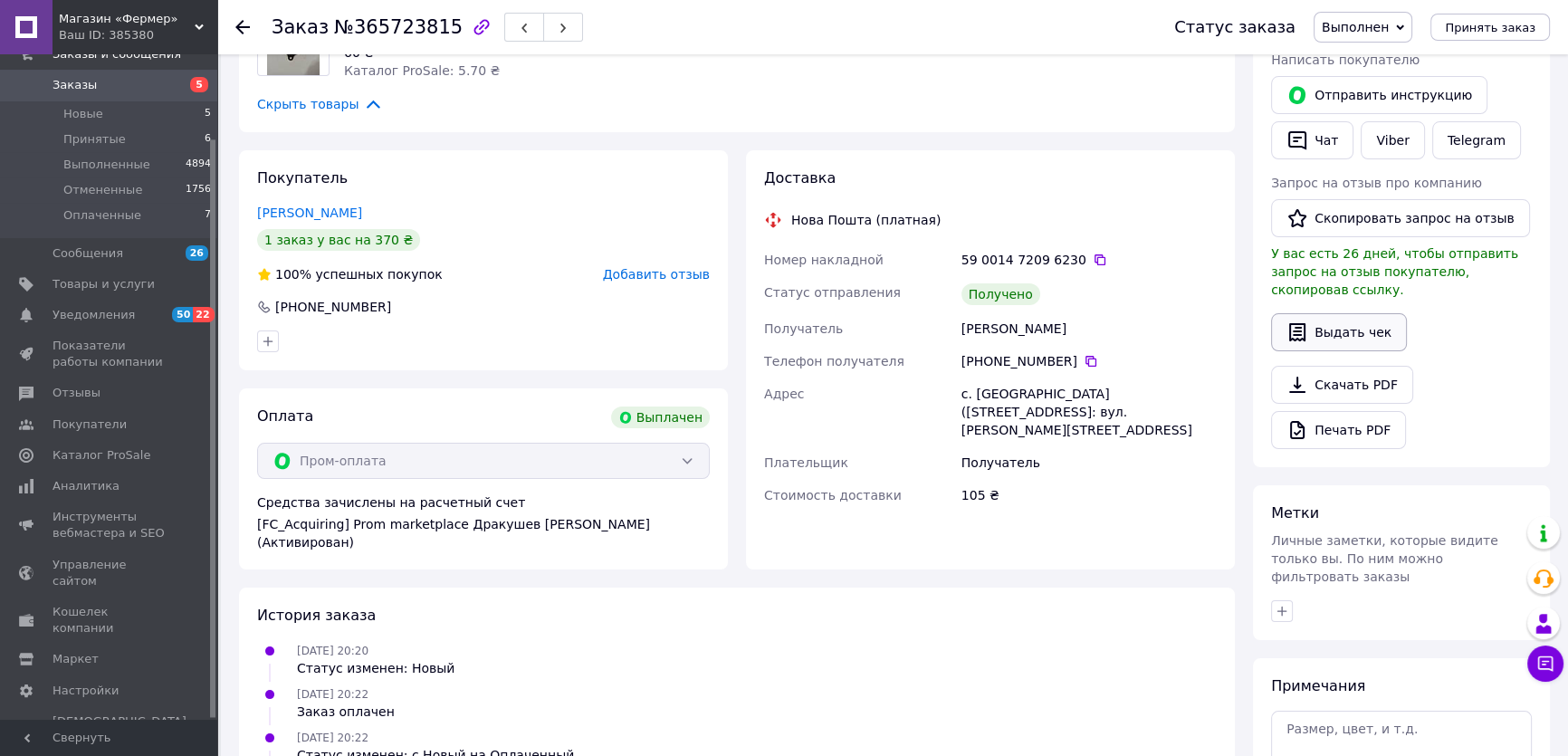
click at [1308, 313] on button "Выдать чек" at bounding box center [1339, 331] width 136 height 38
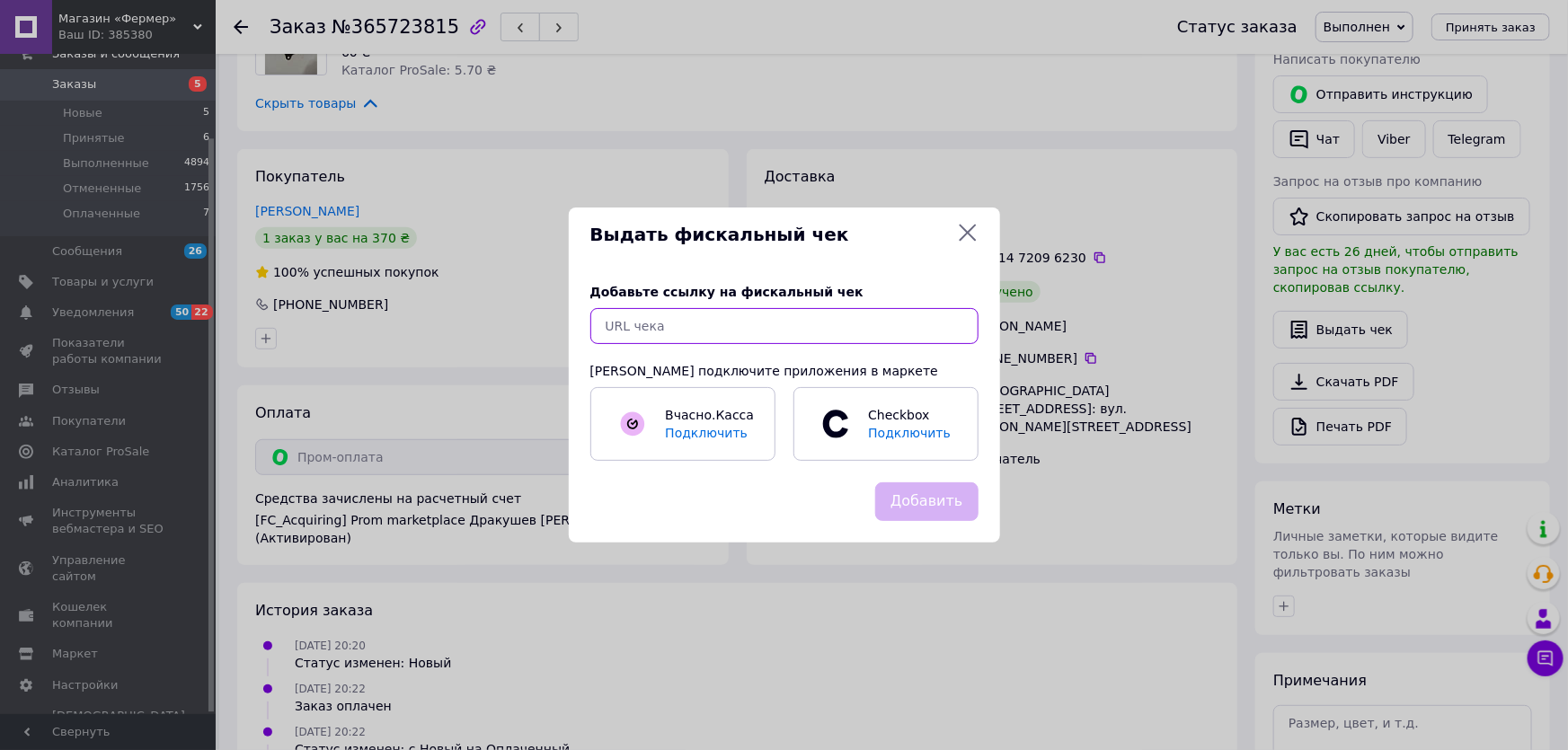
click at [675, 311] on input "text" at bounding box center [784, 325] width 388 height 35
paste input "[URL][DOMAIN_NAME]"
type input "[URL][DOMAIN_NAME]"
click at [915, 507] on button "Добавить" at bounding box center [926, 502] width 103 height 38
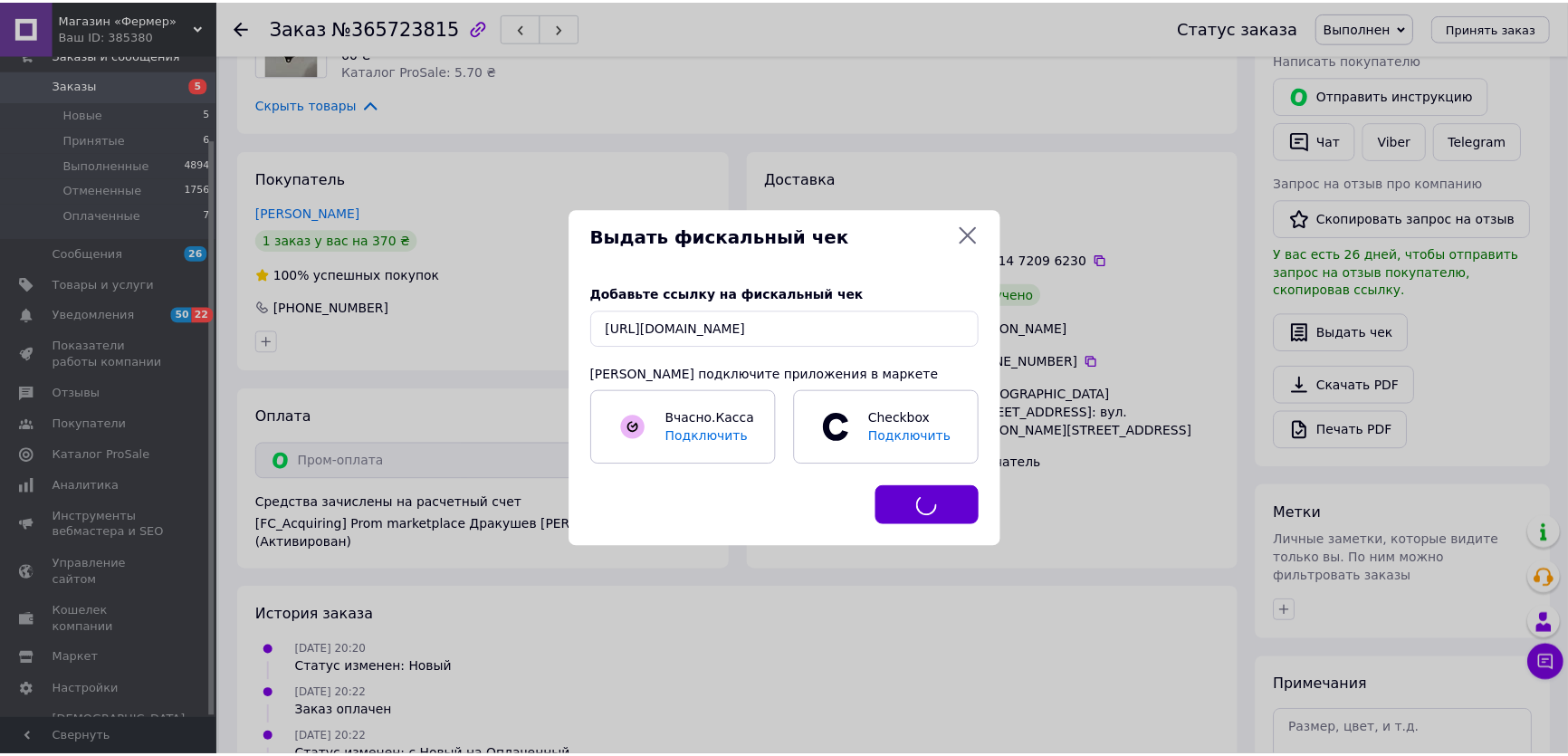
scroll to position [0, 0]
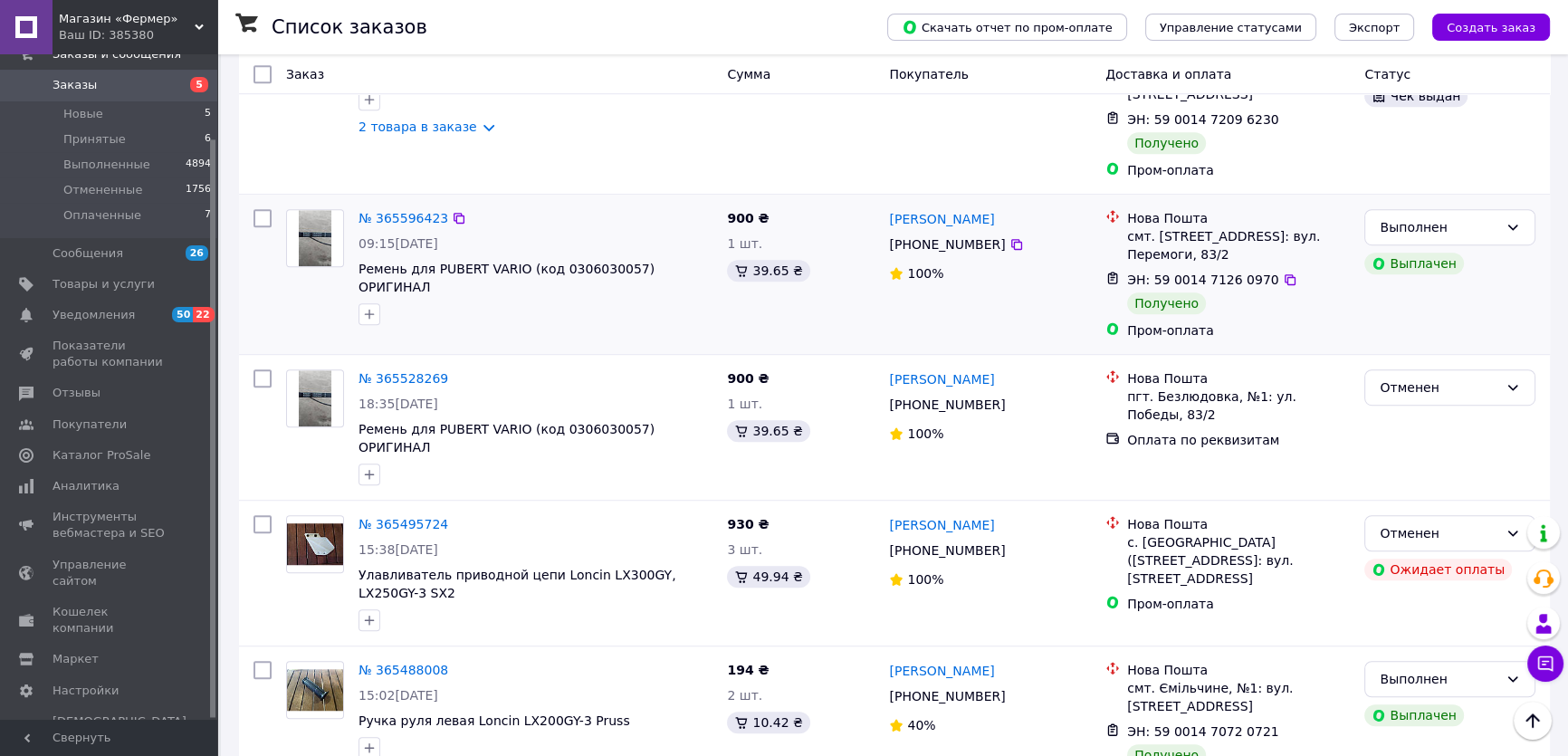
scroll to position [1316, 0]
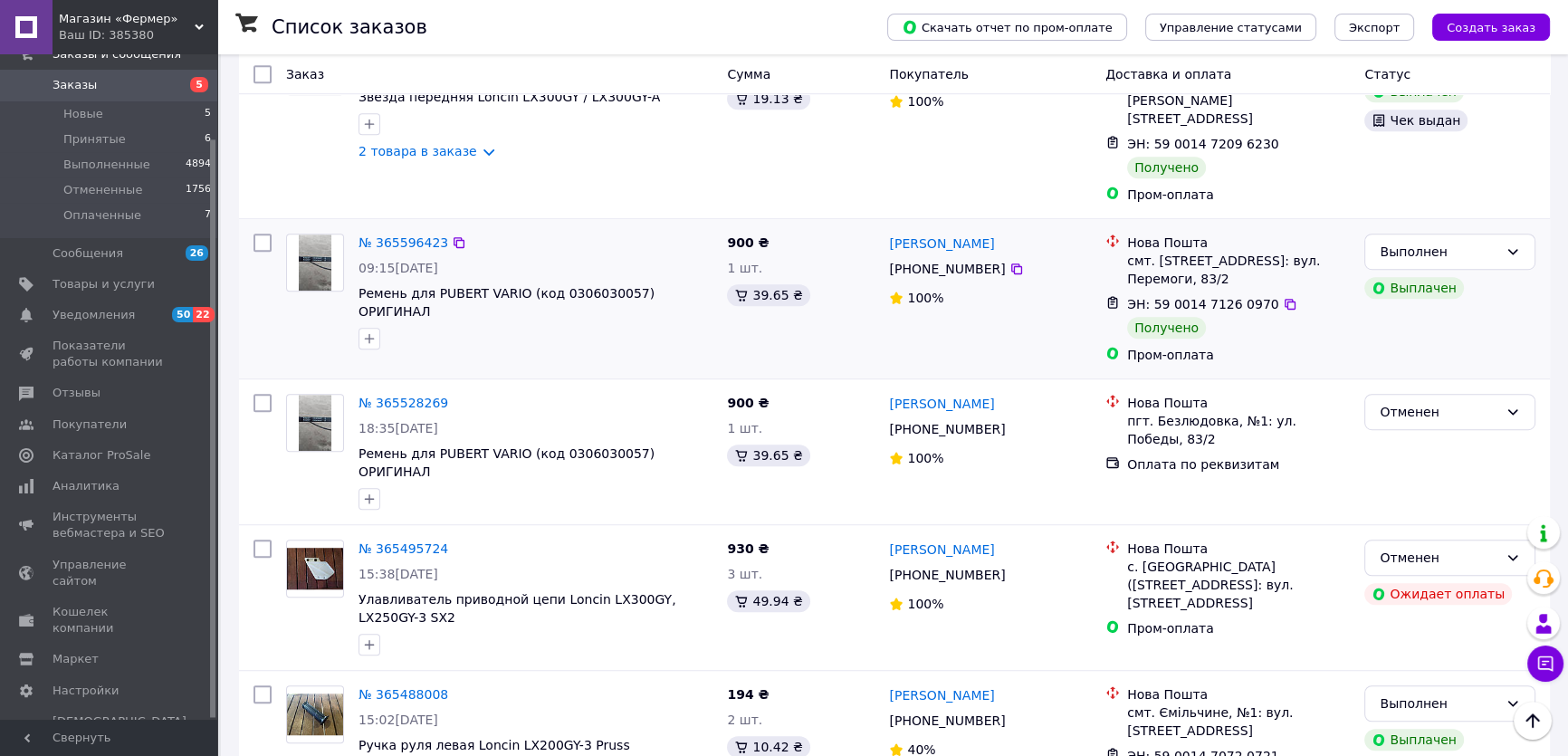
click at [399, 232] on div "№ 365596423" at bounding box center [404, 243] width 94 height 22
click at [402, 236] on link "№ 365596423" at bounding box center [404, 243] width 90 height 15
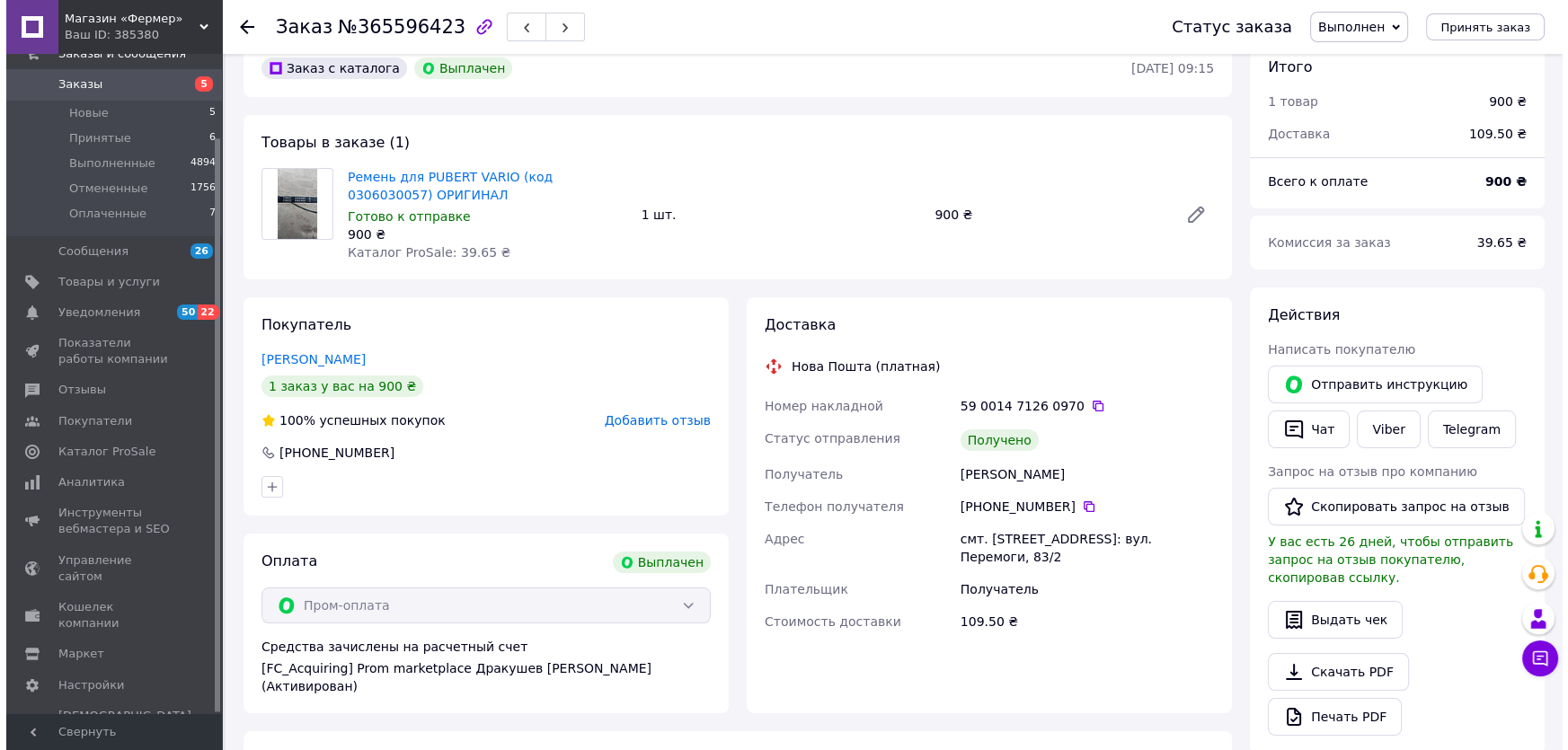
scroll to position [87, 0]
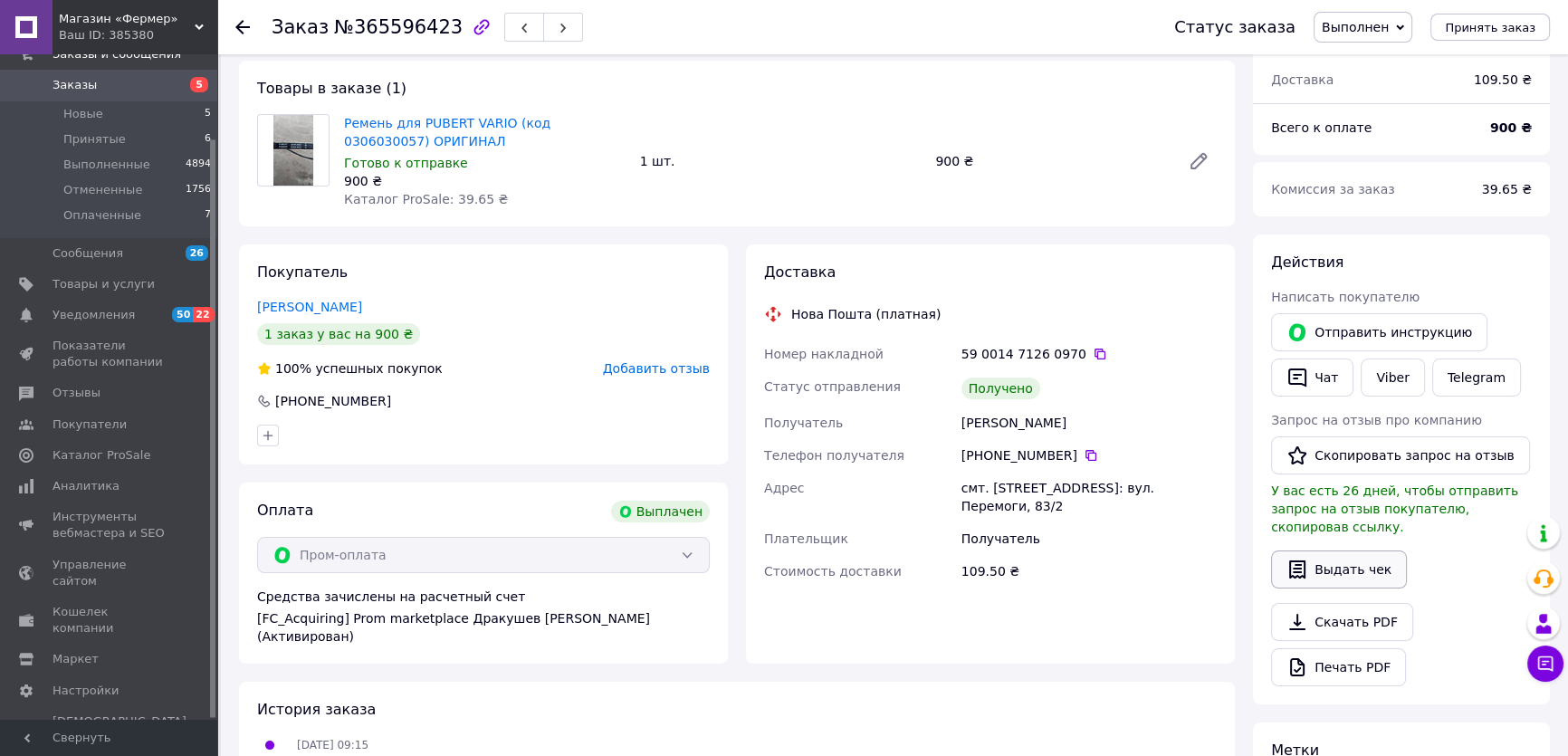
click at [1355, 552] on button "Выдать чек" at bounding box center [1339, 569] width 136 height 38
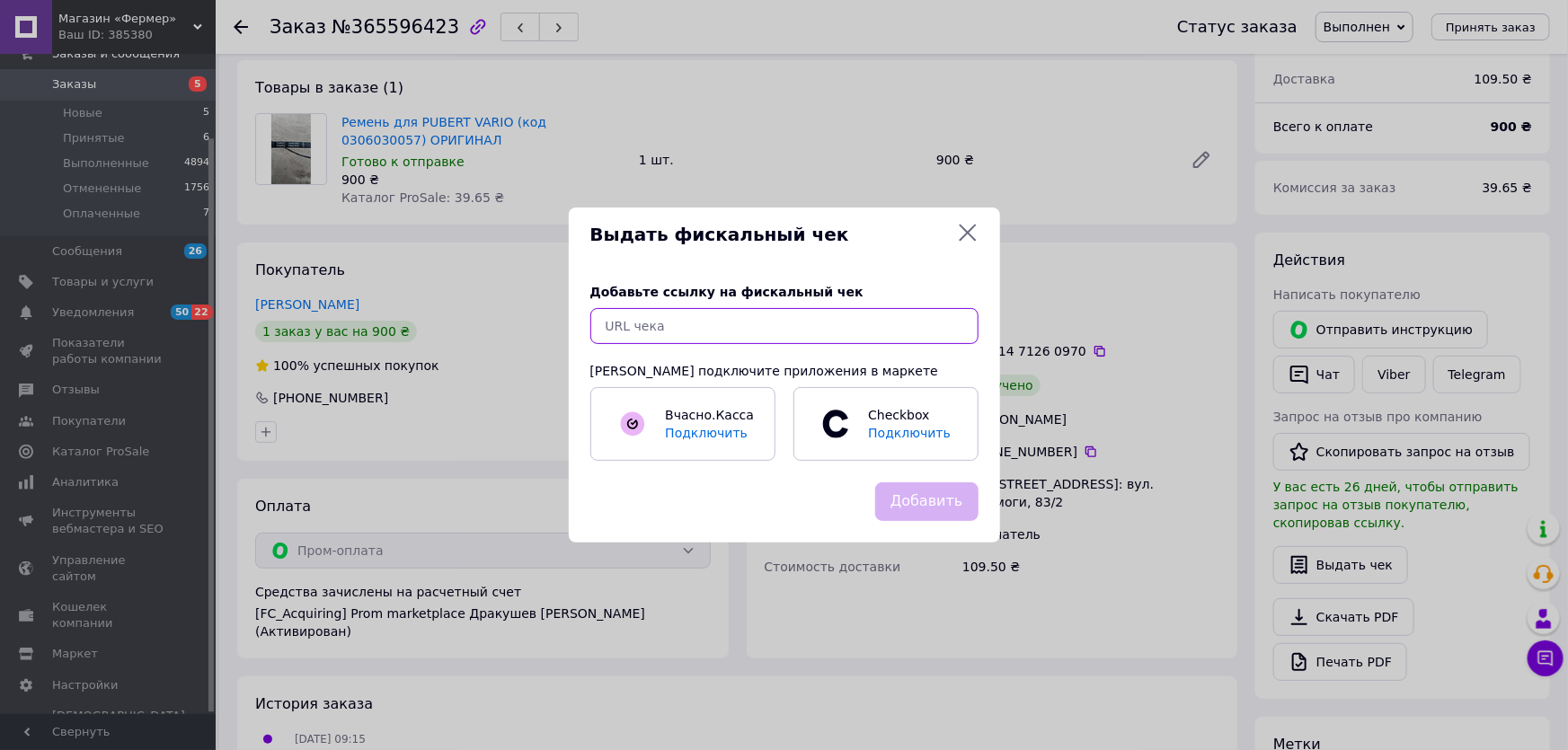
click at [658, 309] on input "text" at bounding box center [784, 325] width 388 height 35
paste input "[URL][DOMAIN_NAME]"
type input "[URL][DOMAIN_NAME]"
click at [898, 496] on button "Добавить" at bounding box center [926, 502] width 103 height 38
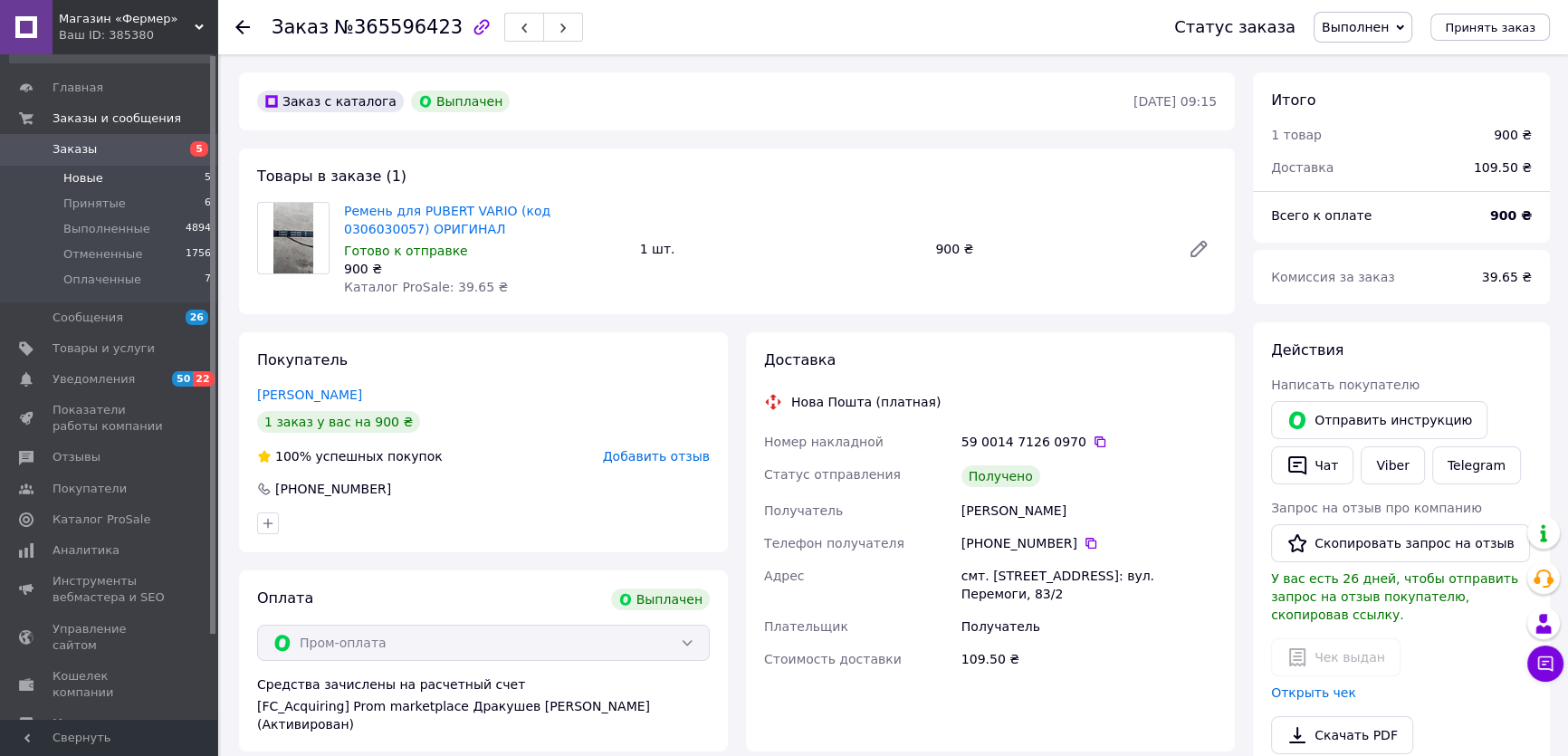
scroll to position [0, 0]
